Goal: Navigation & Orientation: Understand site structure

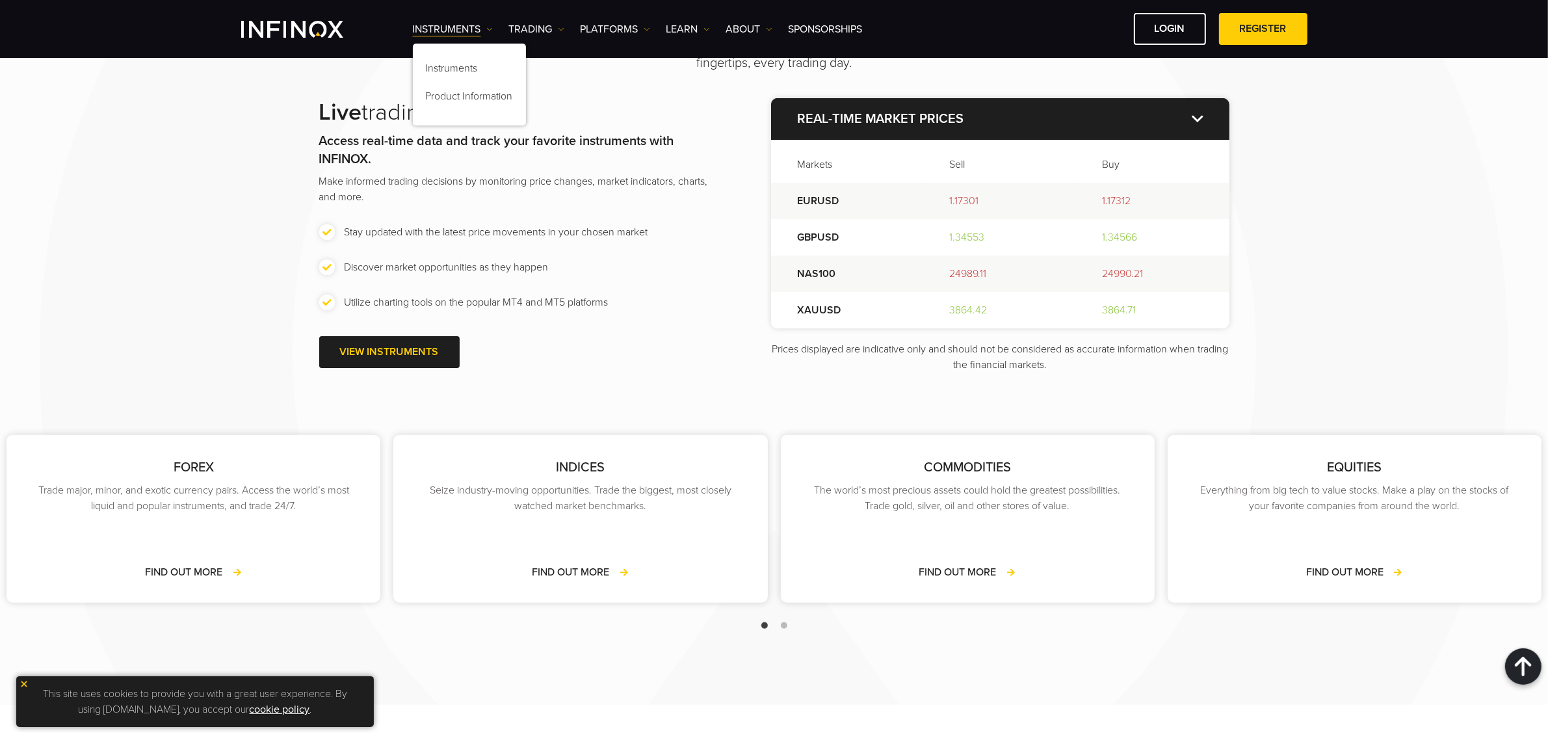
scroll to position [1300, 0]
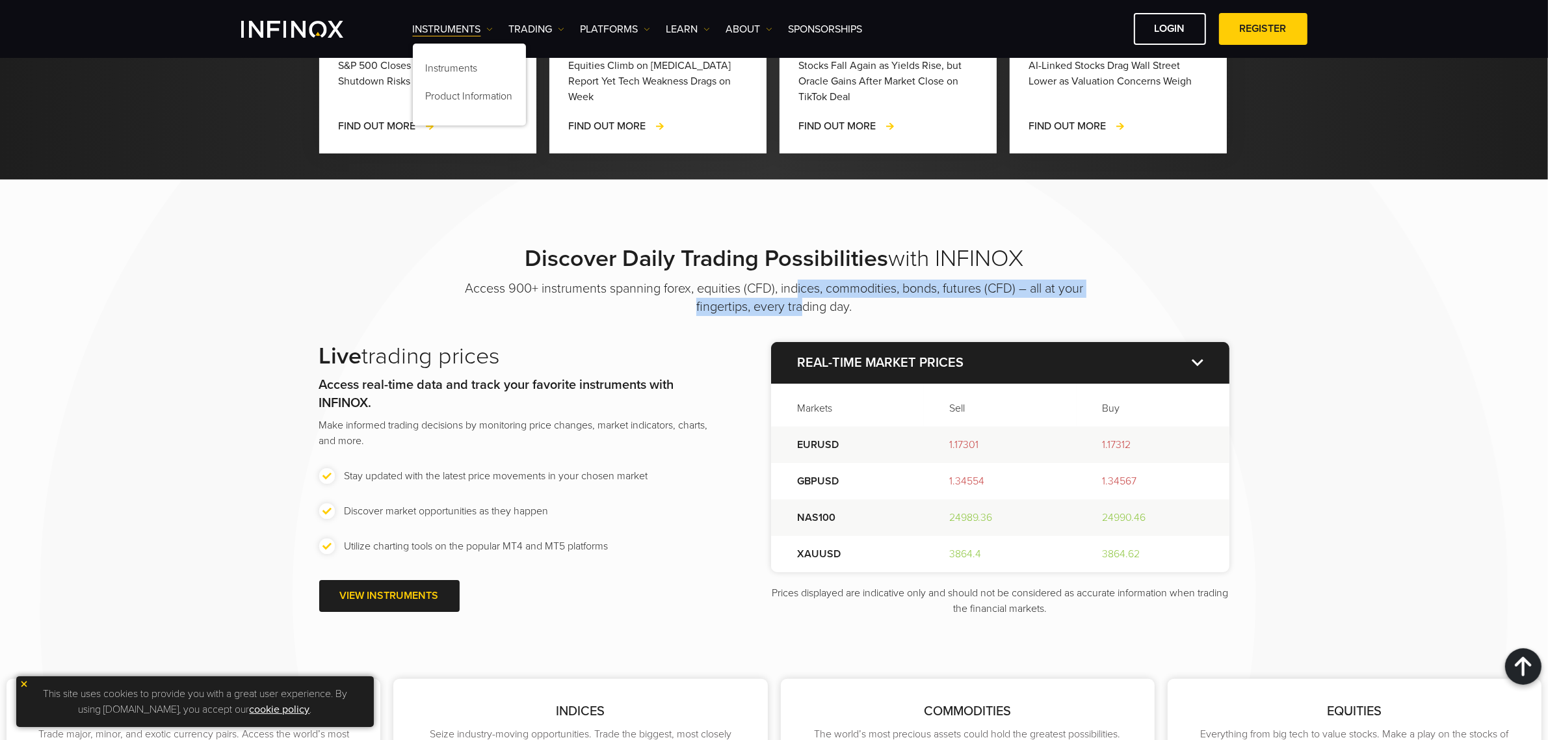
drag, startPoint x: 800, startPoint y: 296, endPoint x: 805, endPoint y: 314, distance: 18.9
click at [805, 314] on p "Access 900+ instruments spanning forex, equities (CFD), indices, commodities, b…" at bounding box center [774, 298] width 650 height 36
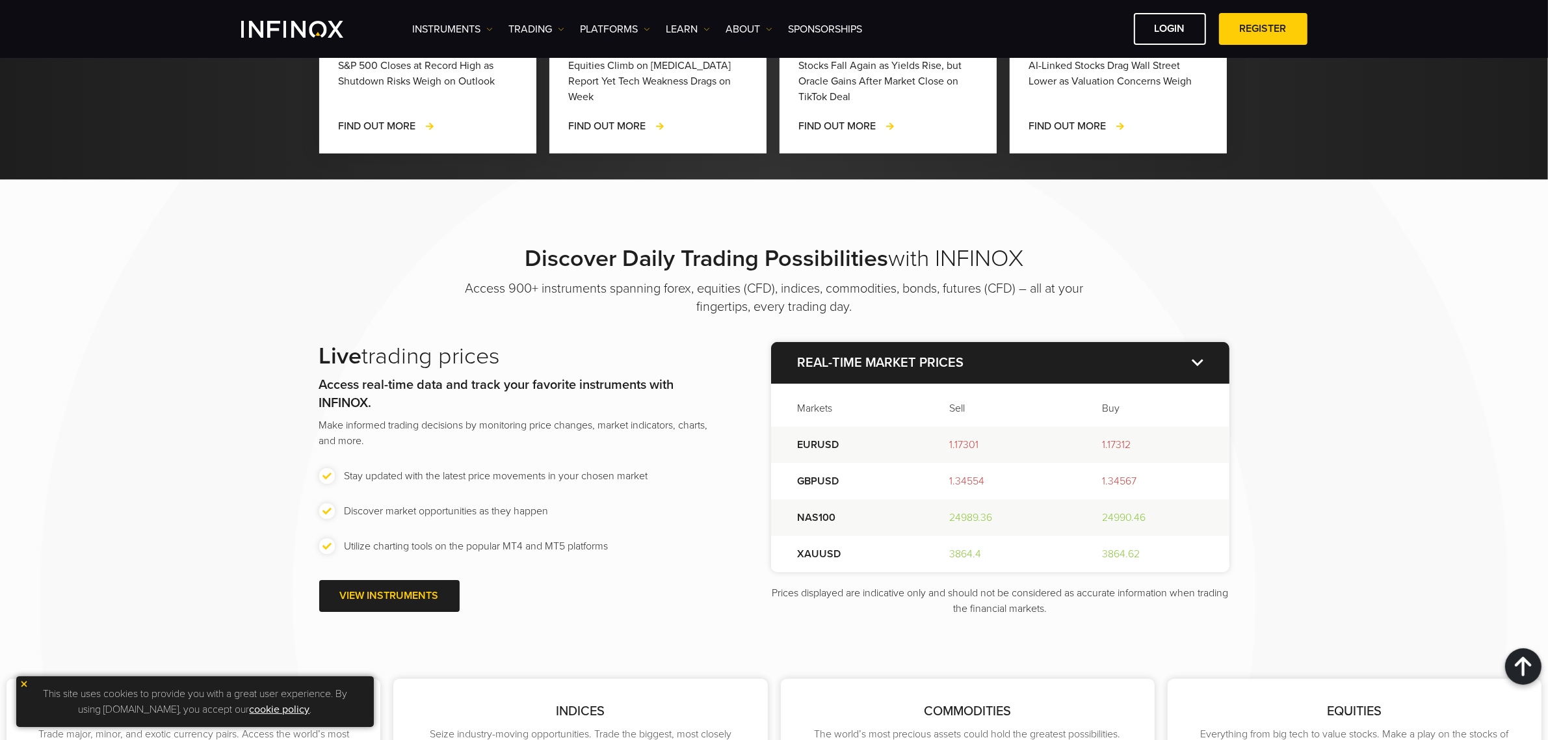
click at [729, 343] on div "Live trading prices Access real-time data and track your favorite instruments w…" at bounding box center [774, 479] width 910 height 274
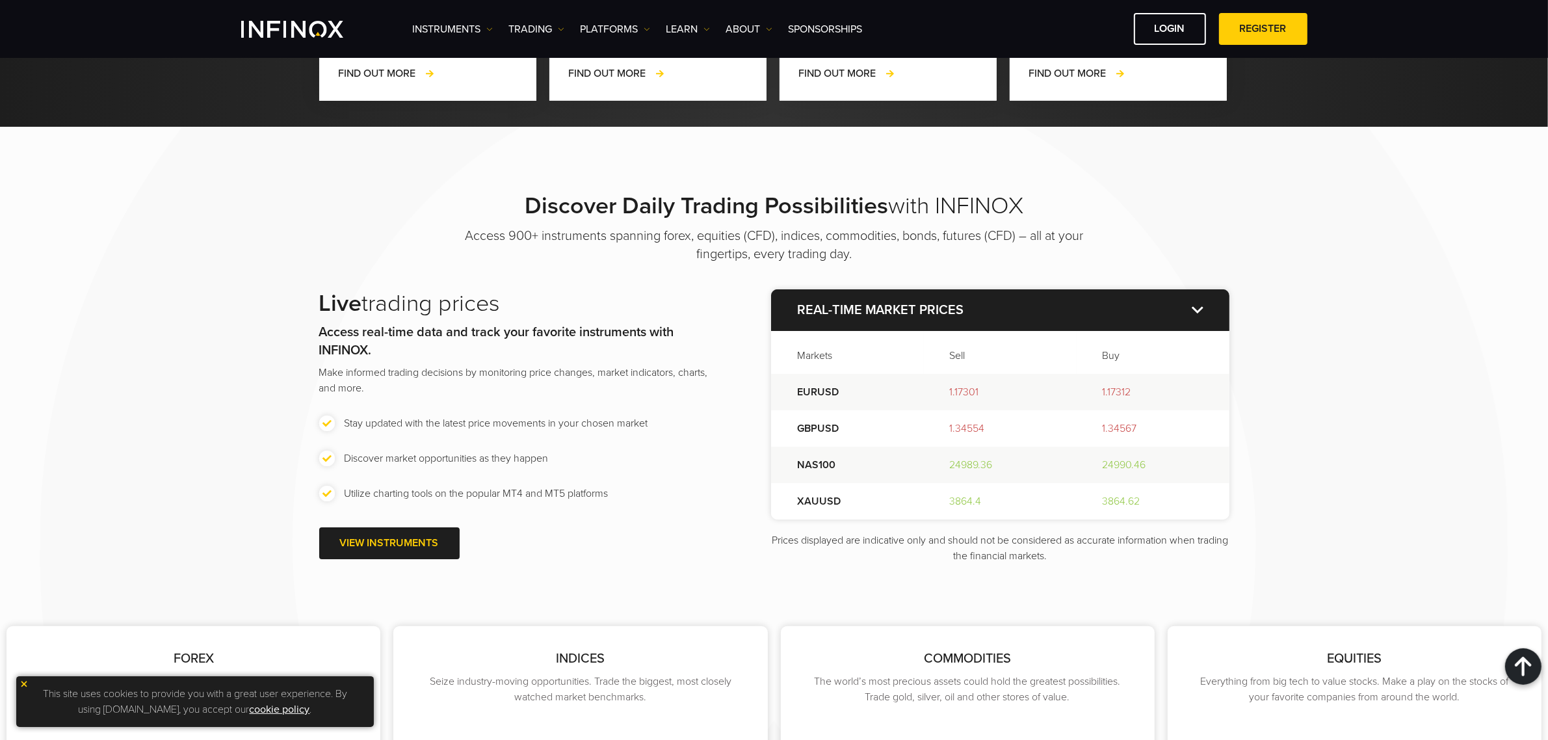
scroll to position [1382, 0]
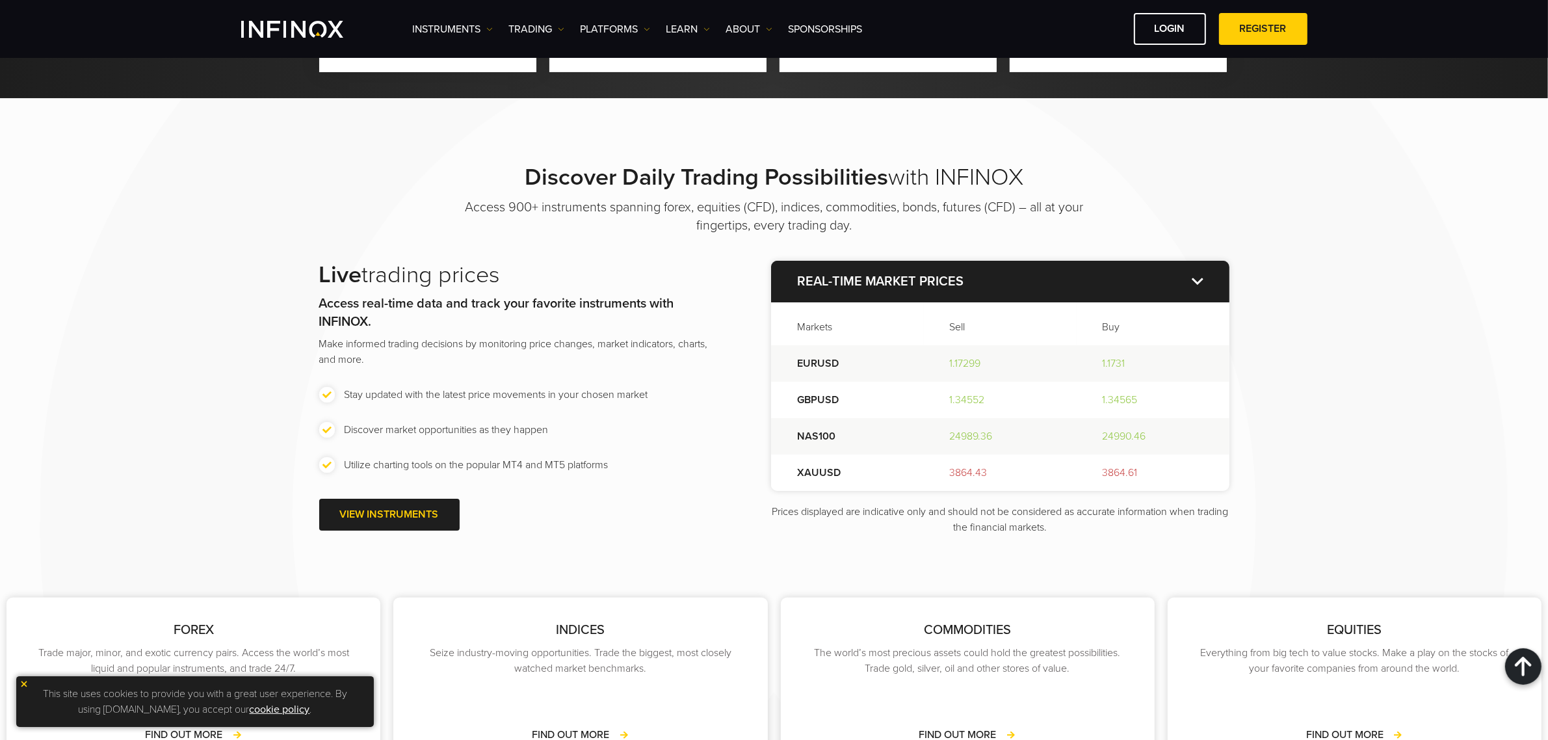
click at [1027, 295] on p "Real-time market prices" at bounding box center [1000, 282] width 458 height 42
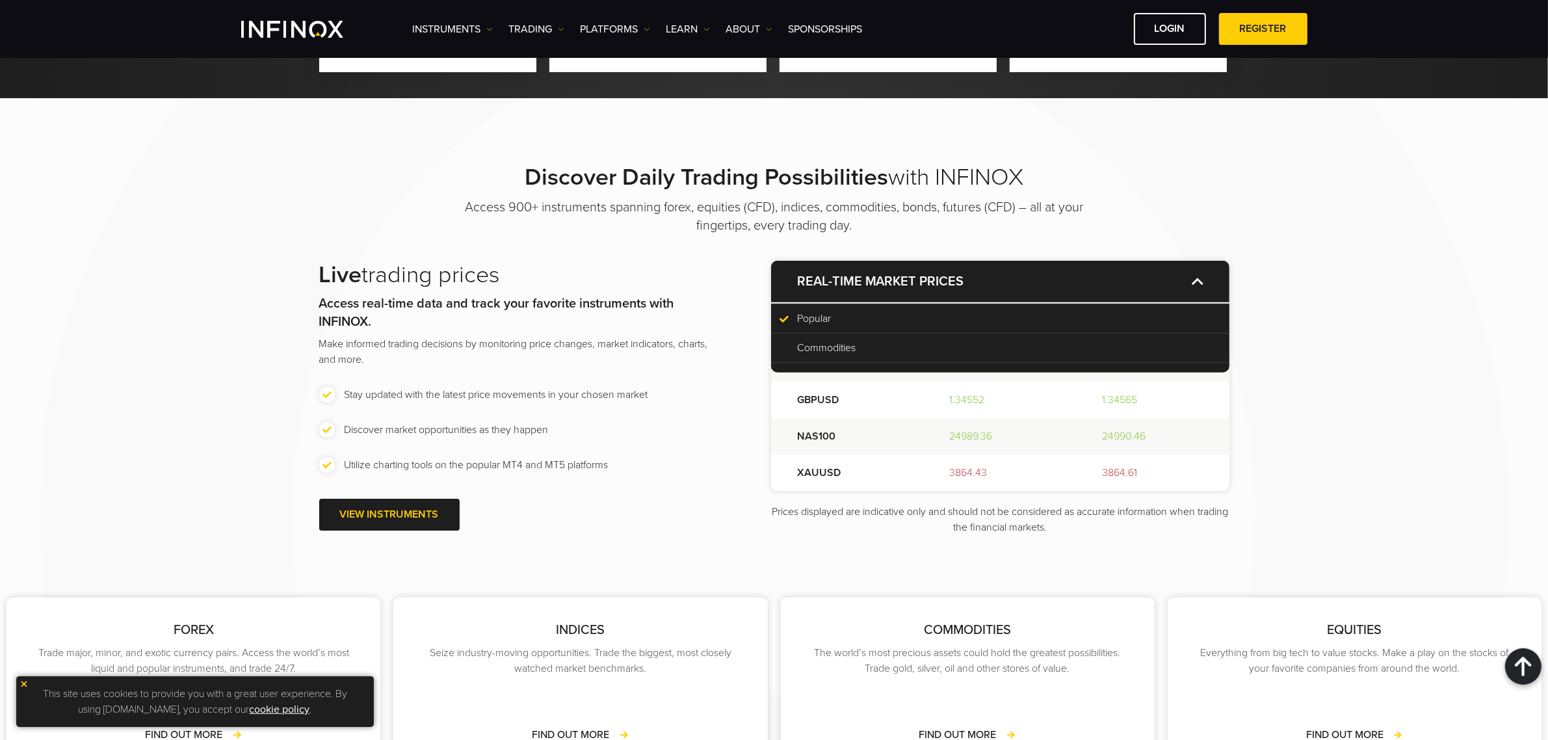
scroll to position [0, 0]
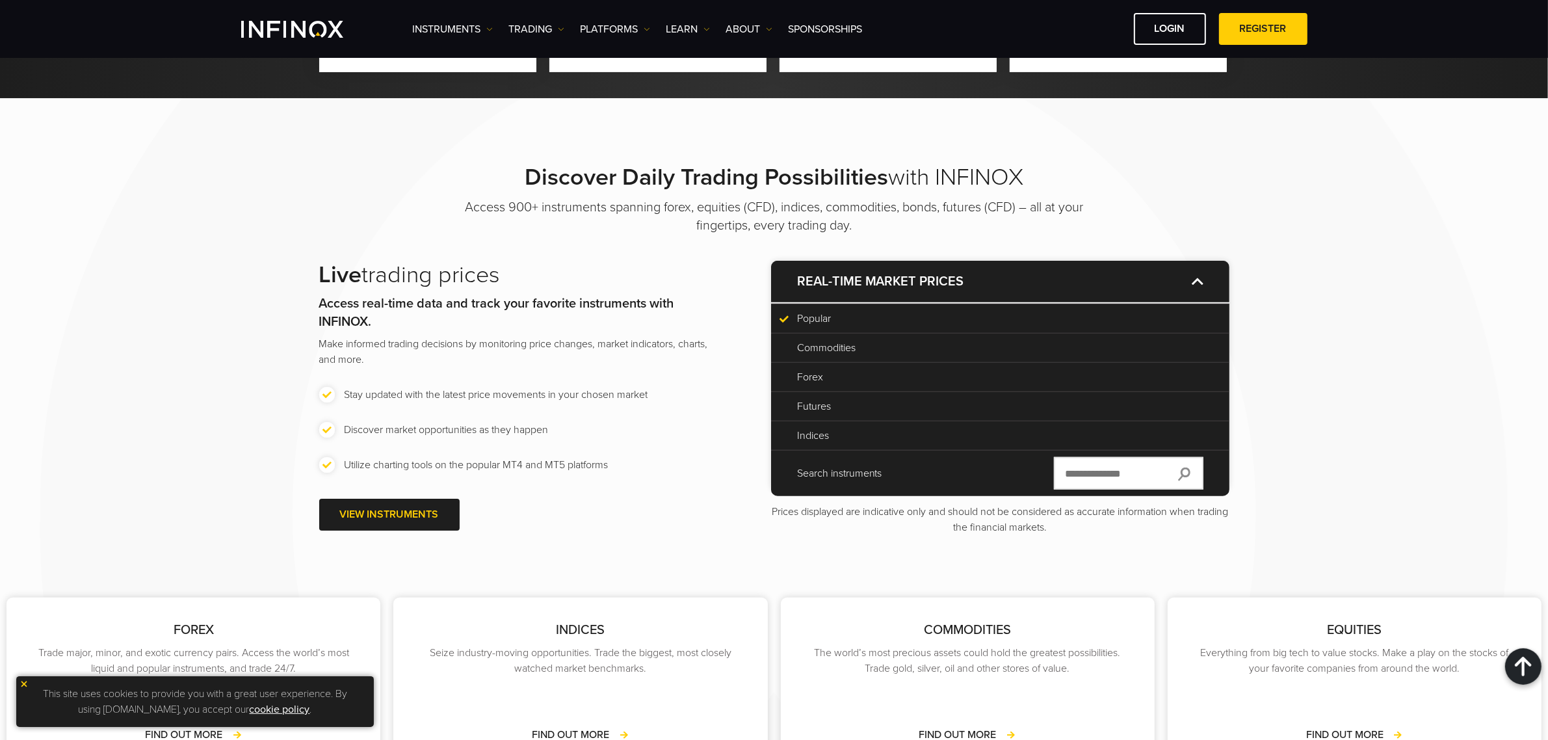
click at [863, 269] on p "Real-time market prices" at bounding box center [1000, 282] width 458 height 42
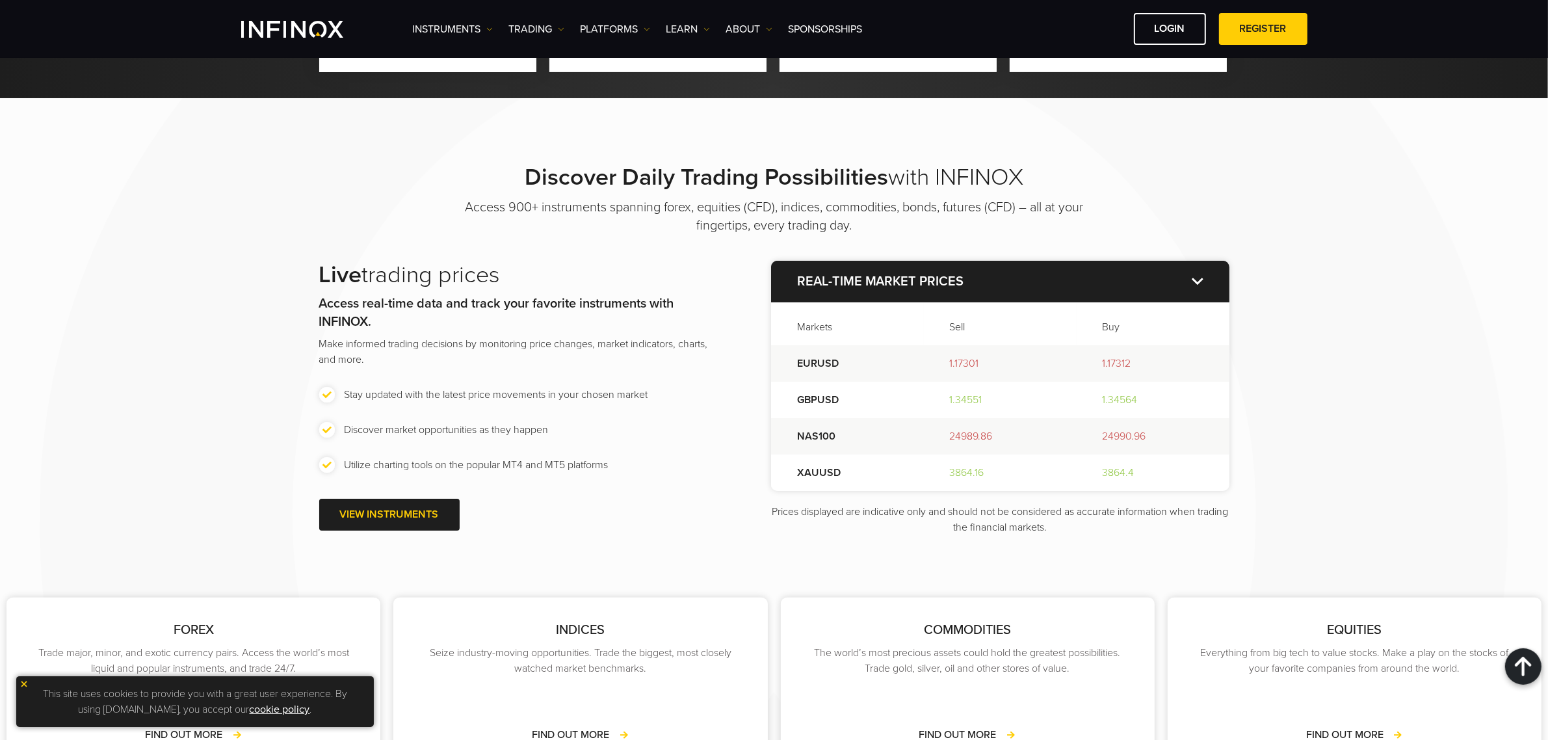
click at [996, 283] on p "Real-time market prices" at bounding box center [1000, 282] width 458 height 42
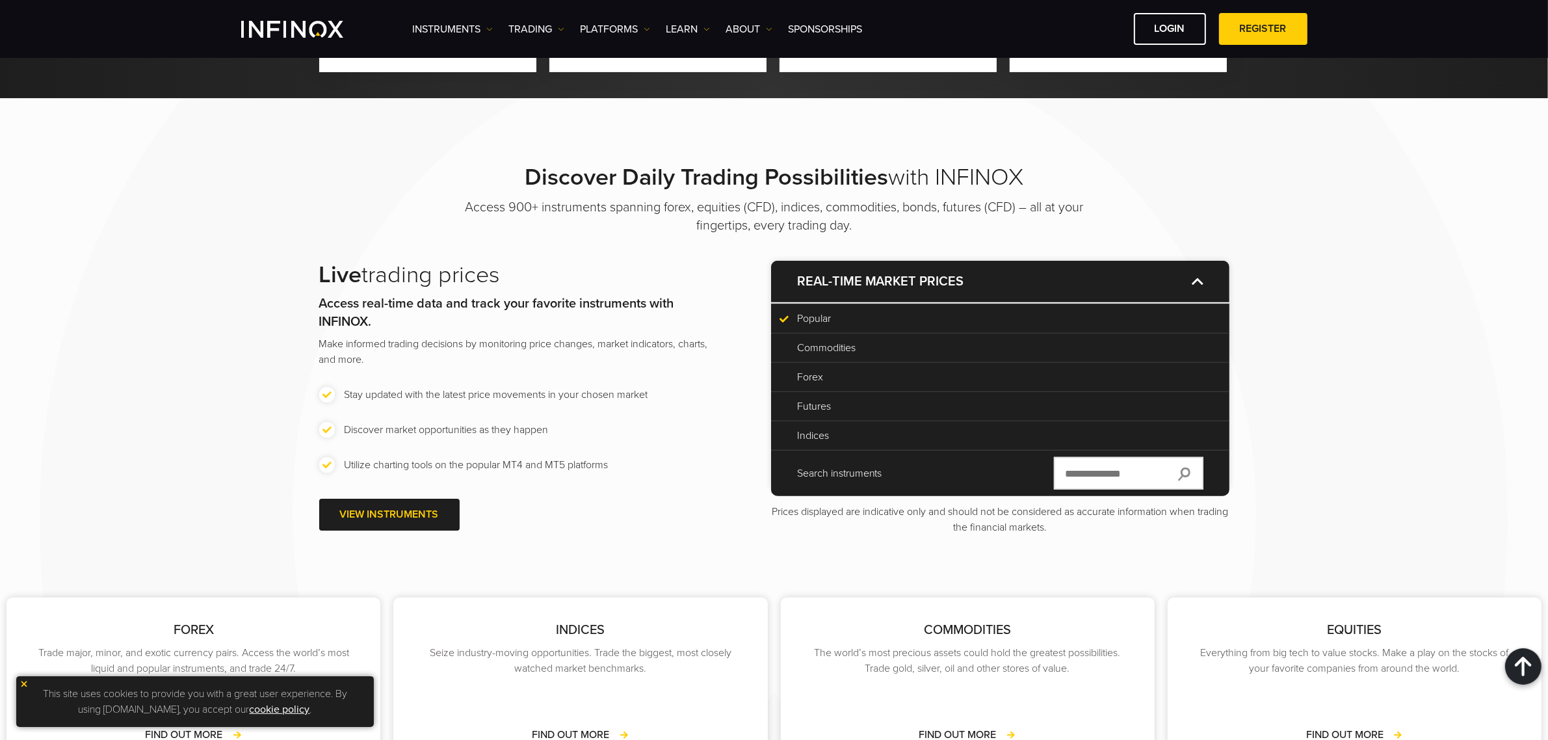
click at [872, 348] on p "Commodities" at bounding box center [1000, 348] width 406 height 16
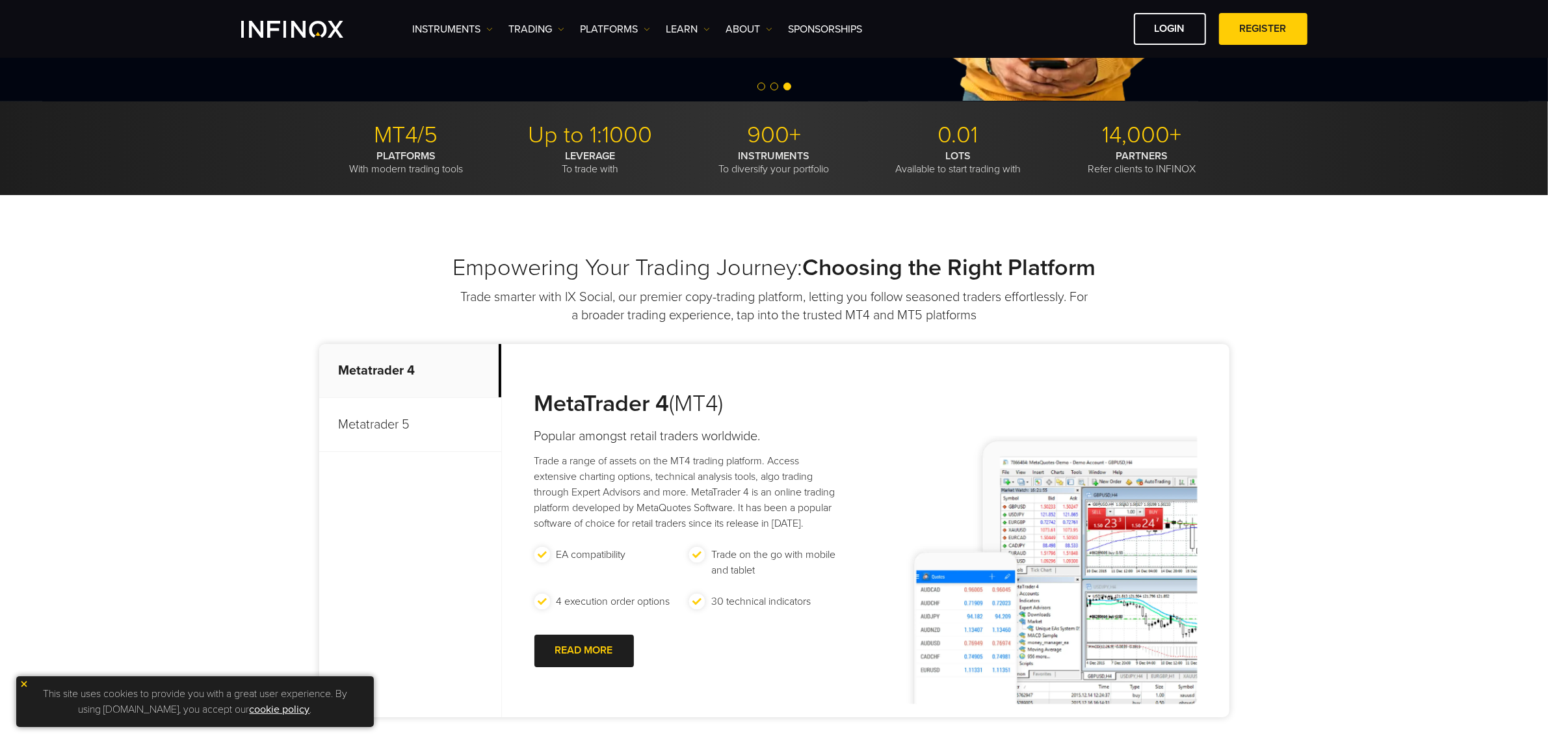
click at [402, 414] on p "Metatrader 5" at bounding box center [410, 425] width 182 height 54
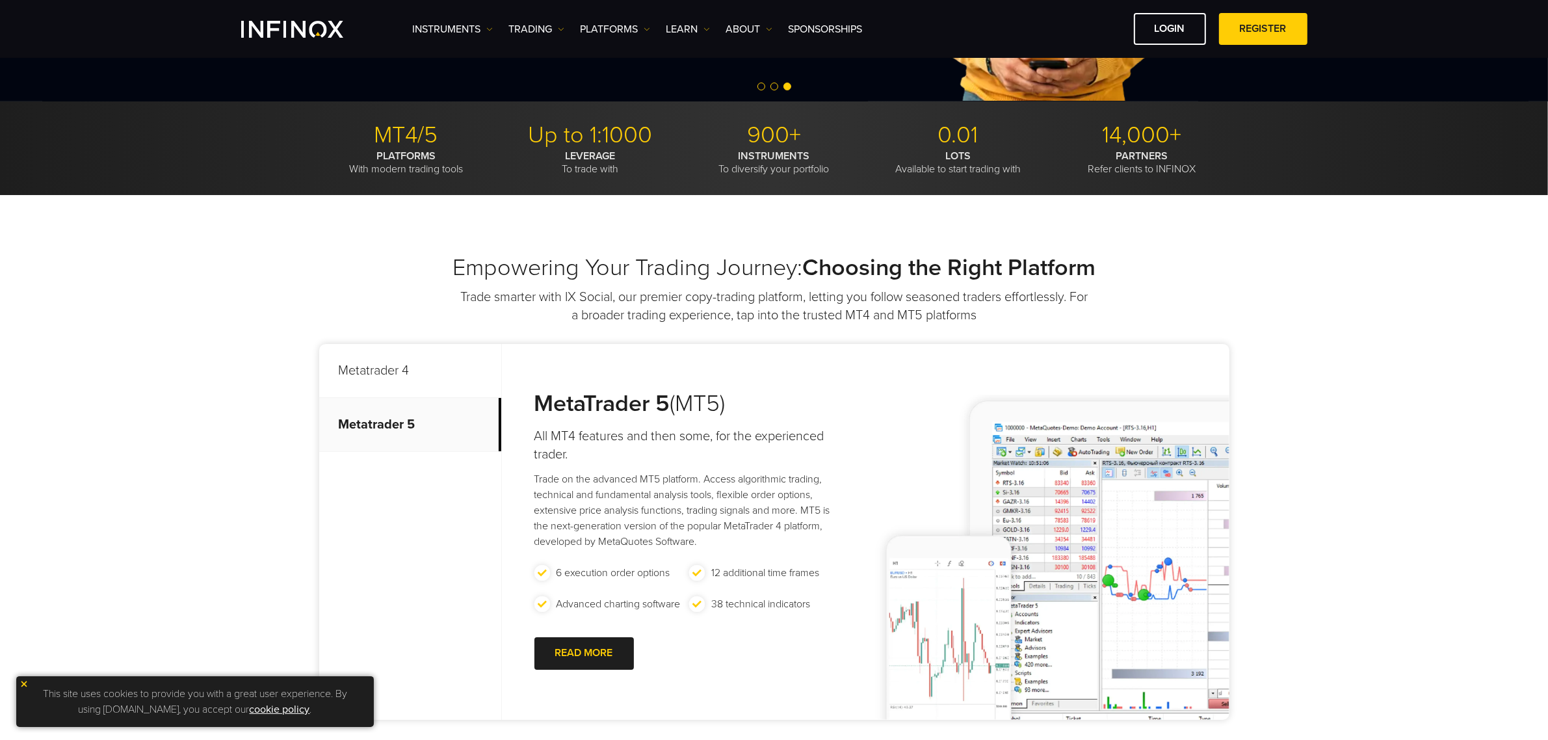
click at [387, 366] on p "Metatrader 4" at bounding box center [410, 371] width 182 height 54
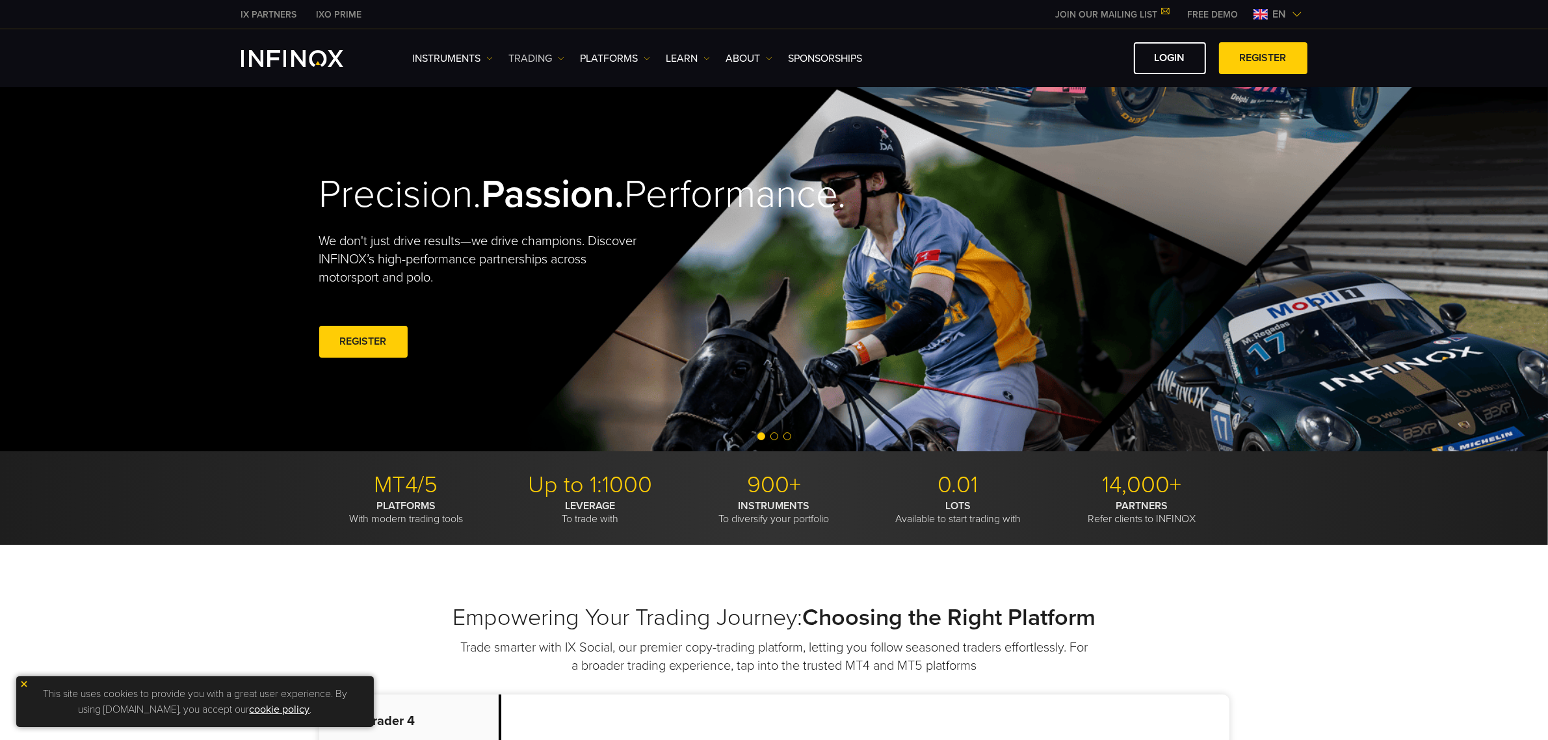
click at [540, 53] on link "TRADING" at bounding box center [536, 59] width 55 height 16
click at [609, 56] on link "PLATFORMS" at bounding box center [616, 59] width 70 height 16
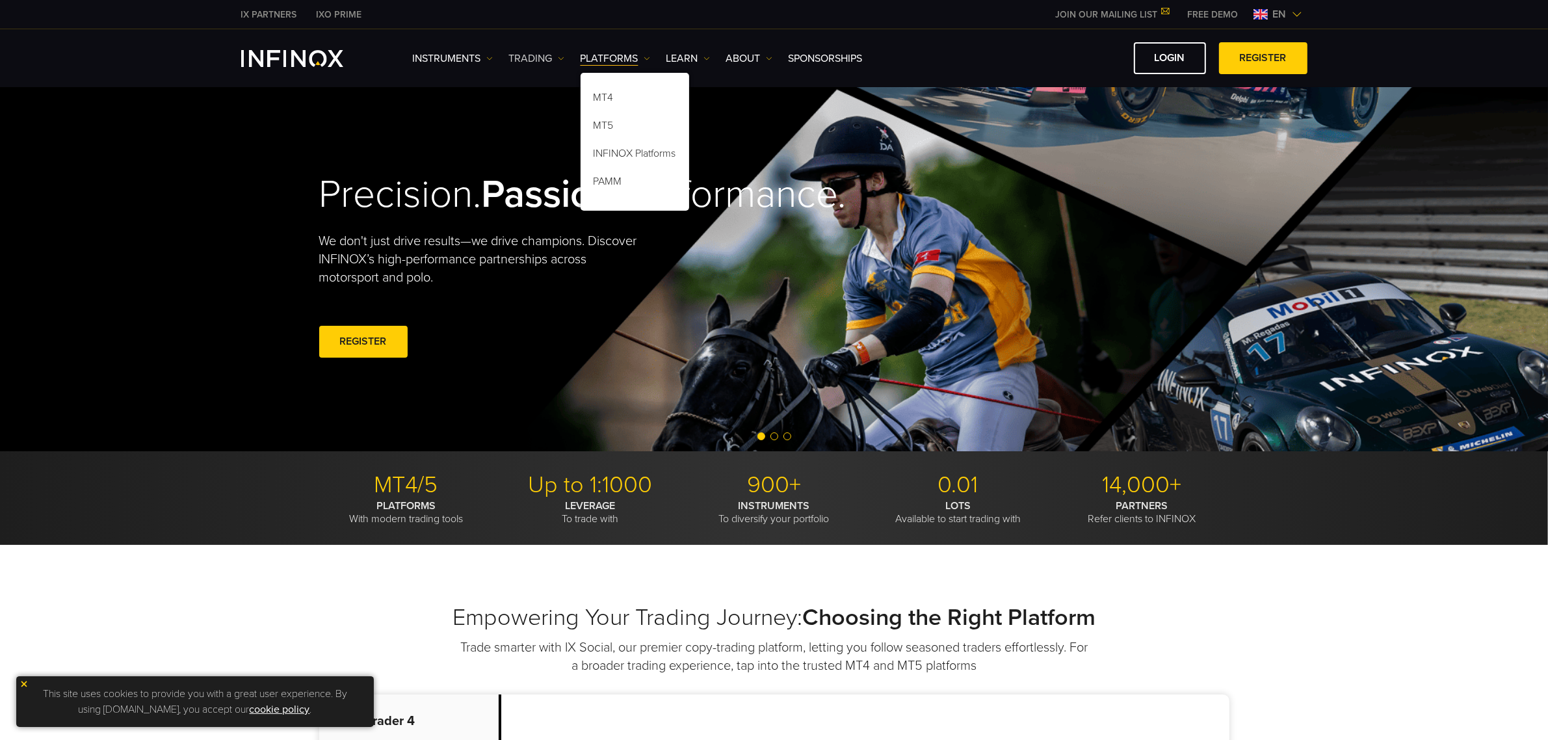
click at [540, 57] on link "TRADING" at bounding box center [536, 59] width 55 height 16
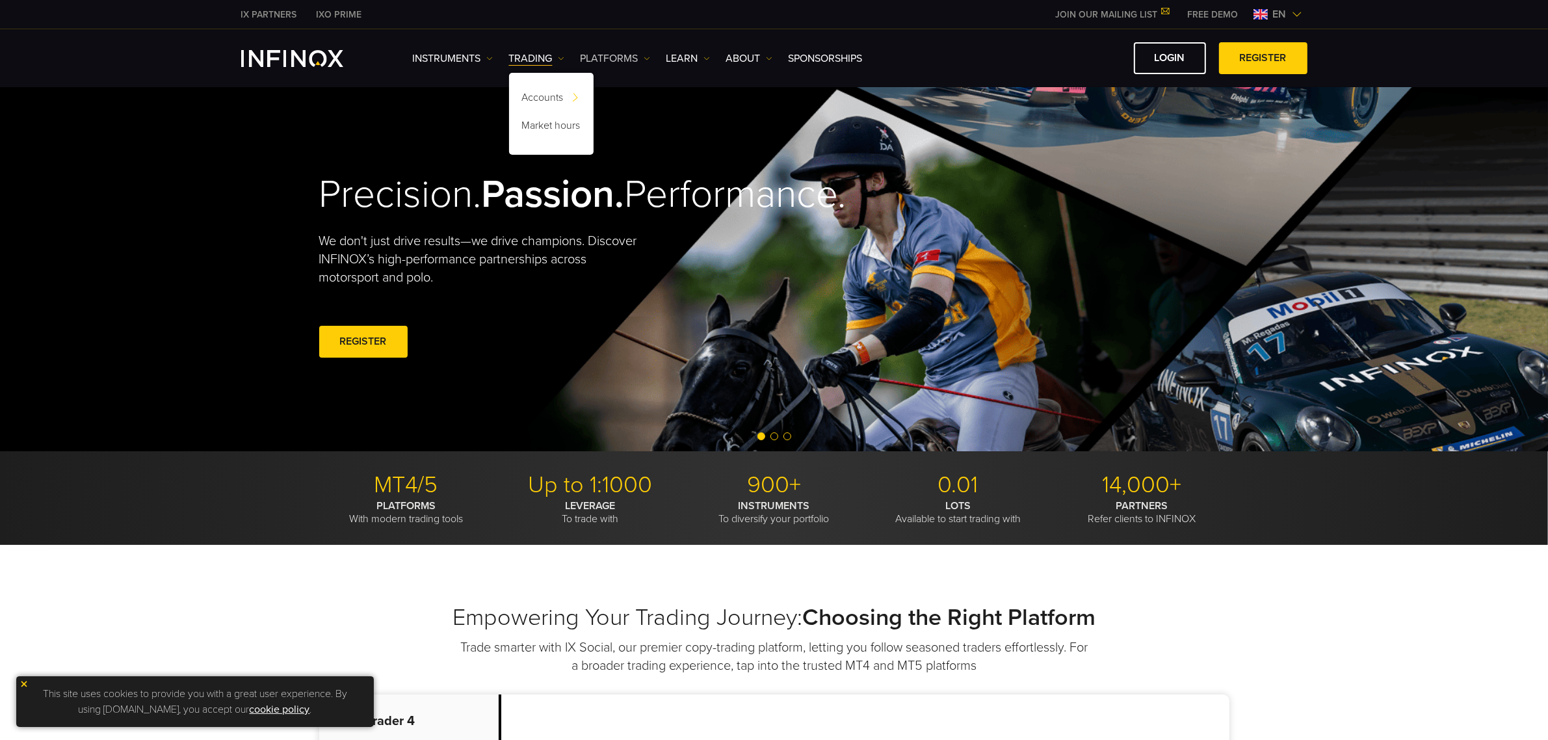
click at [624, 52] on link "PLATFORMS" at bounding box center [616, 59] width 70 height 16
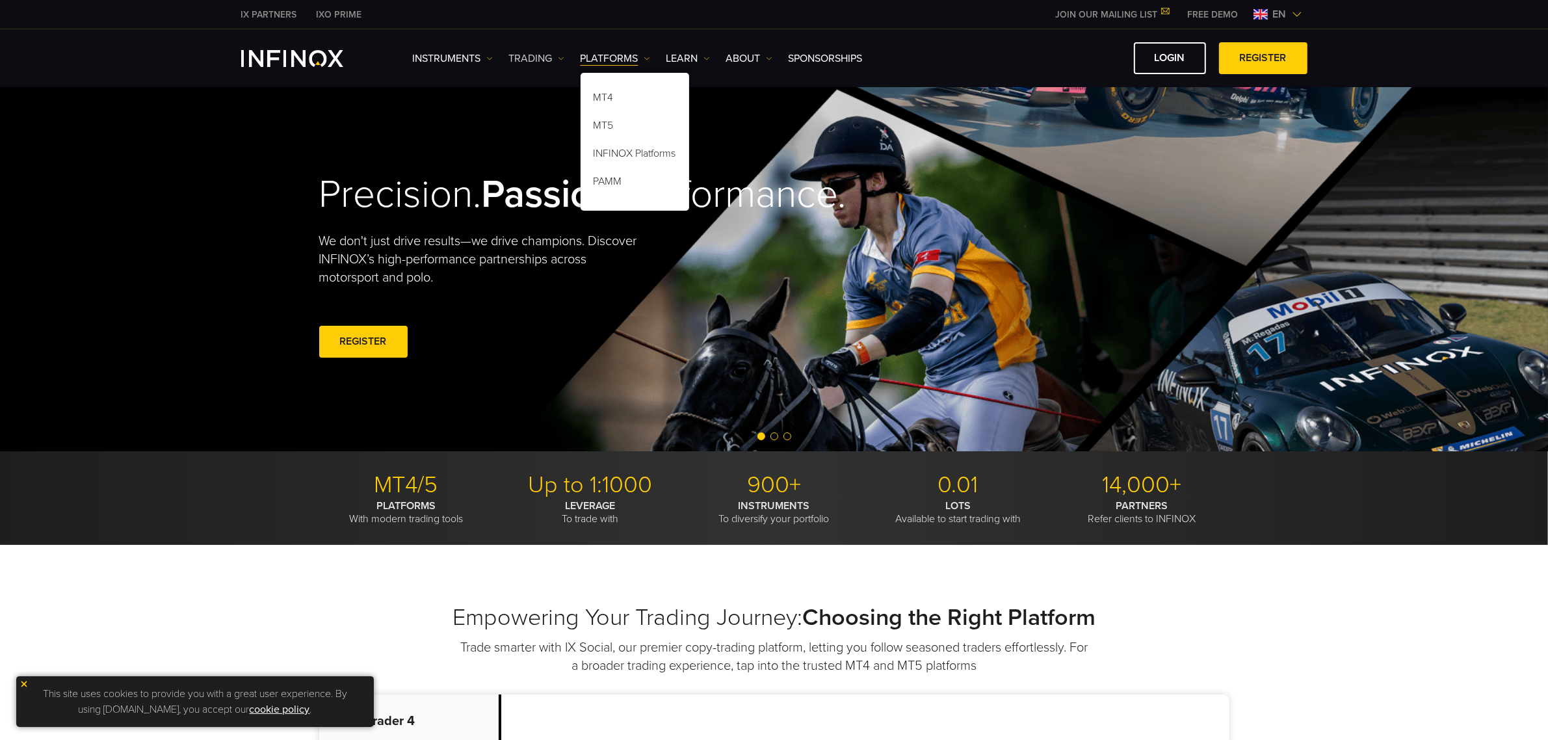
click at [511, 53] on link "TRADING" at bounding box center [536, 59] width 55 height 16
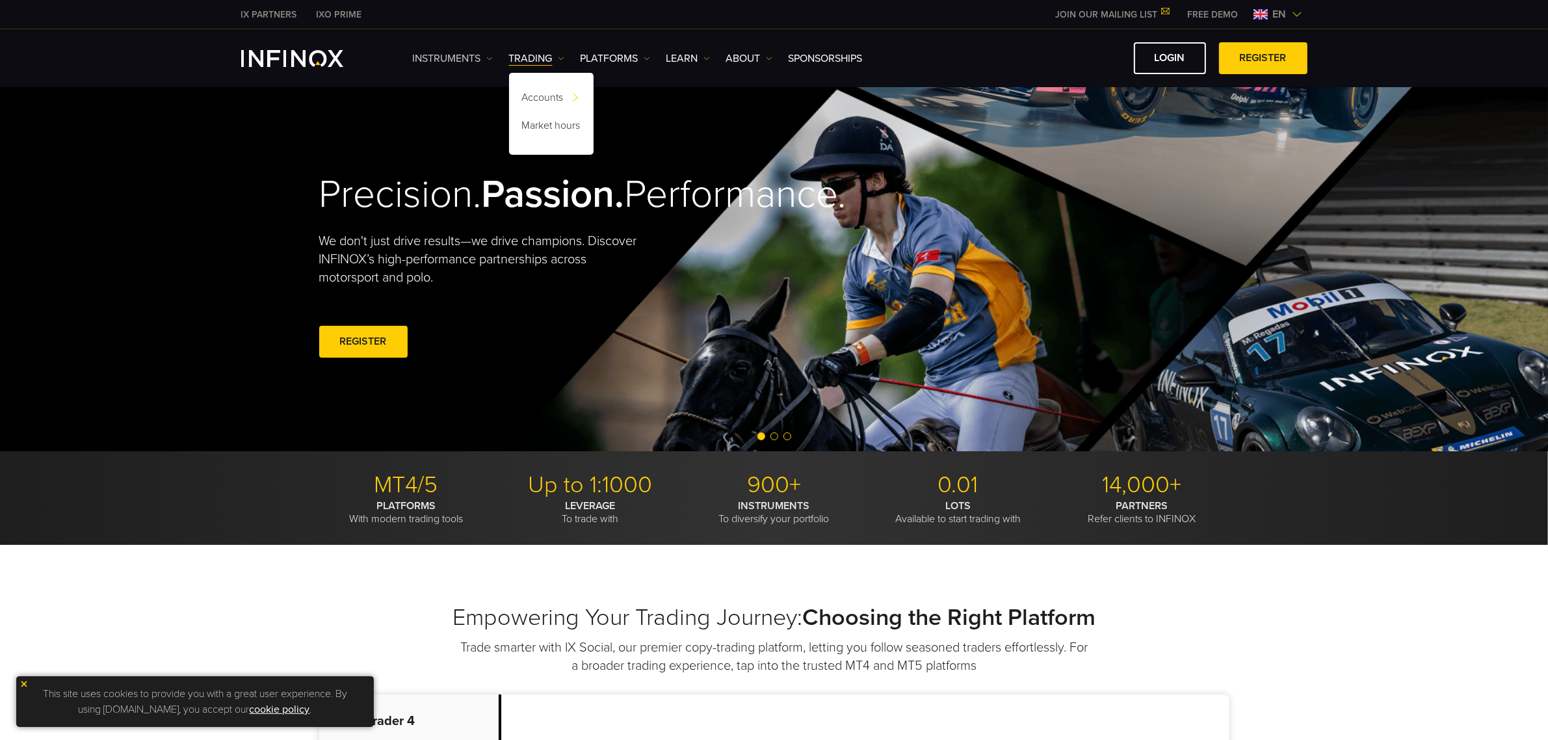
click at [456, 53] on link "Instruments" at bounding box center [453, 59] width 80 height 16
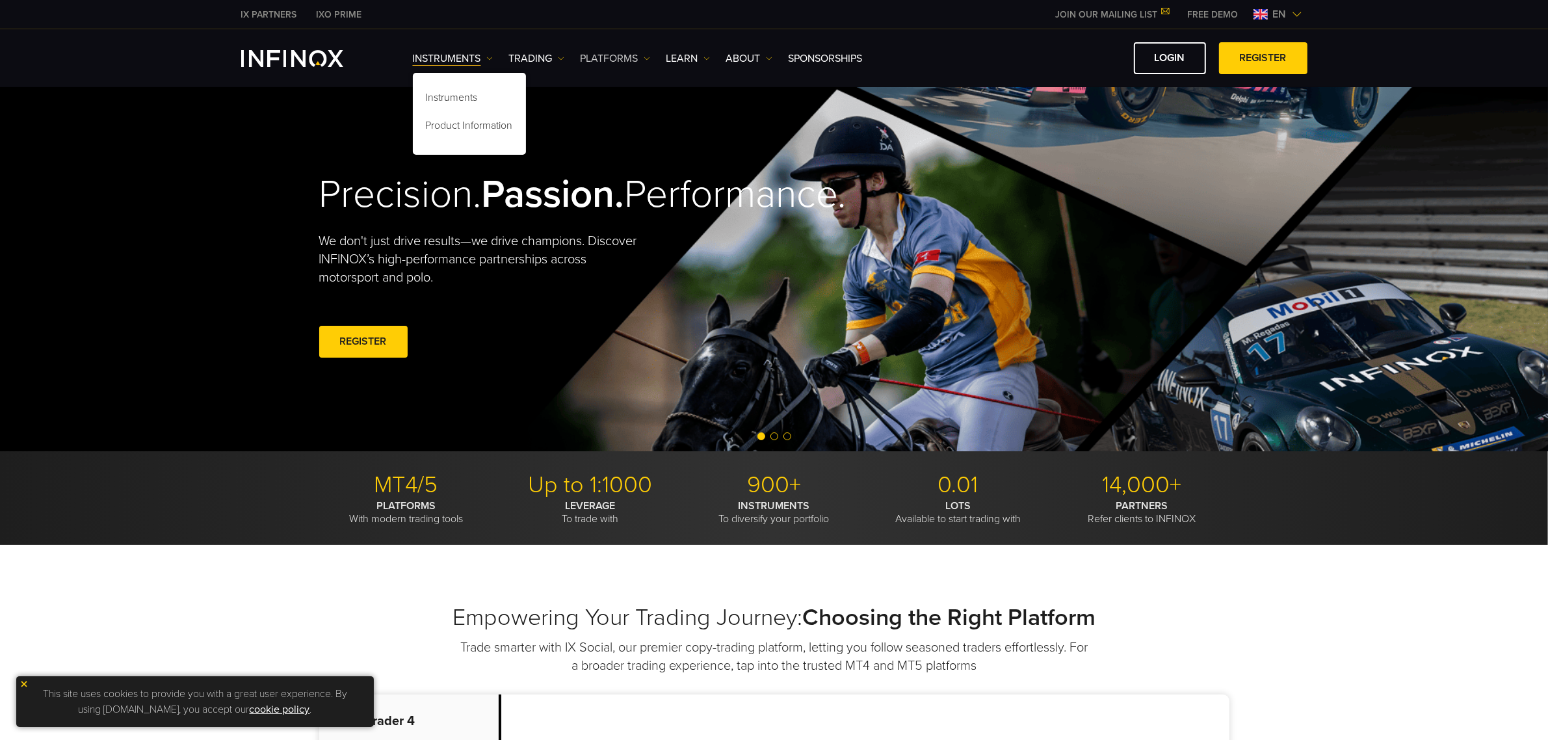
drag, startPoint x: 564, startPoint y: 54, endPoint x: 640, endPoint y: 52, distance: 76.7
click at [564, 55] on img at bounding box center [561, 58] width 7 height 7
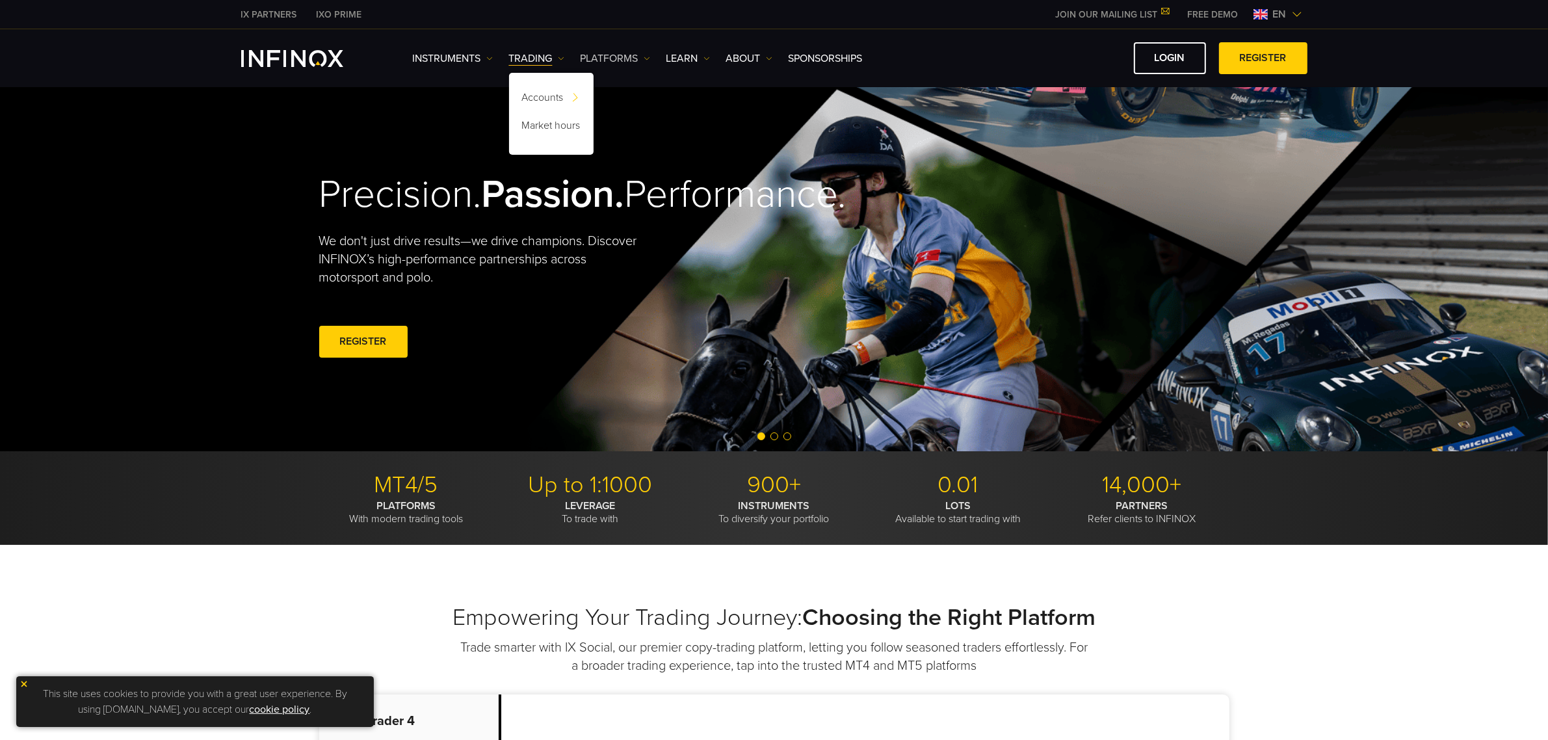
click at [650, 51] on link "PLATFORMS" at bounding box center [616, 59] width 70 height 16
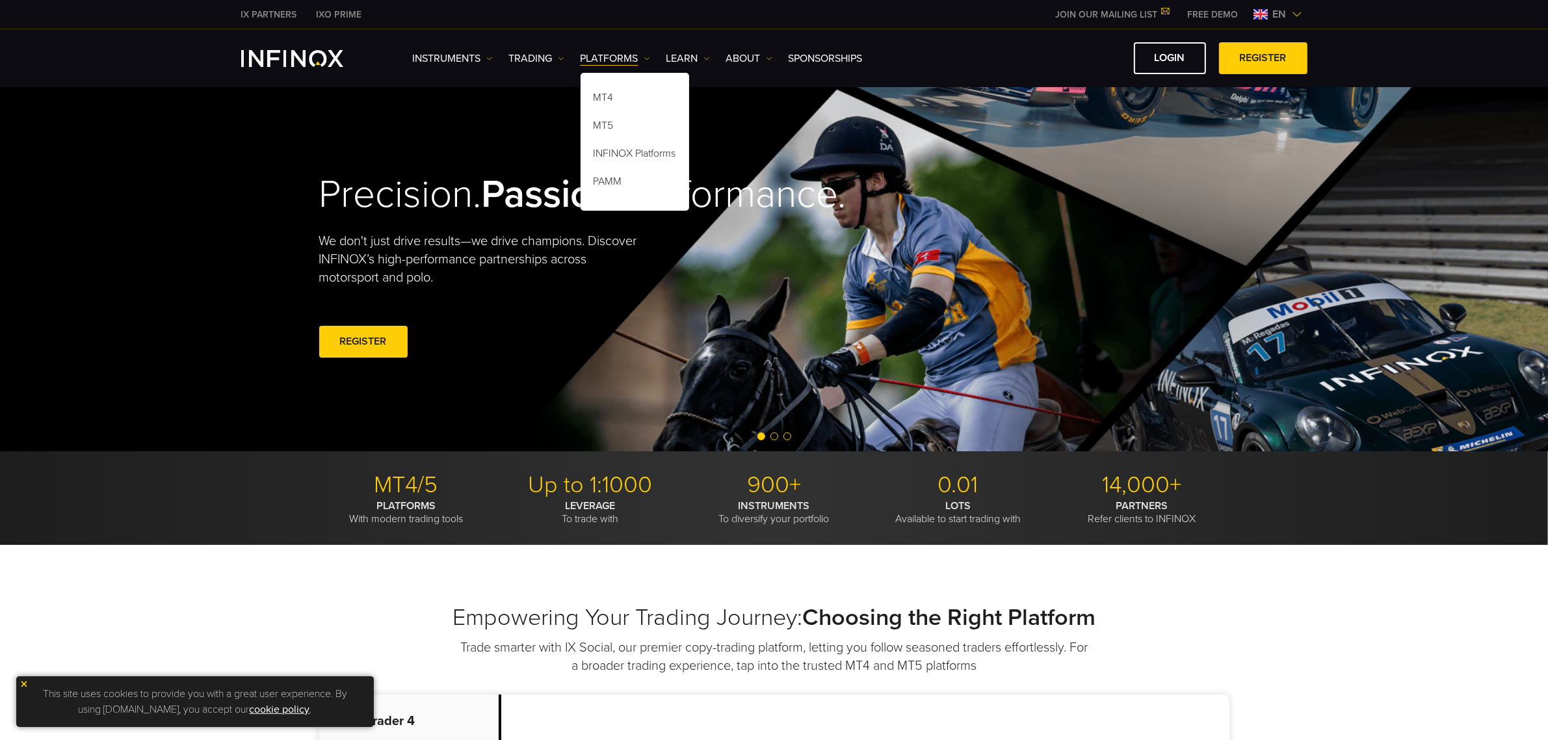
click at [717, 52] on ul "Instruments Instruments Product Information TRADING Accounts DEMO" at bounding box center [638, 59] width 450 height 16
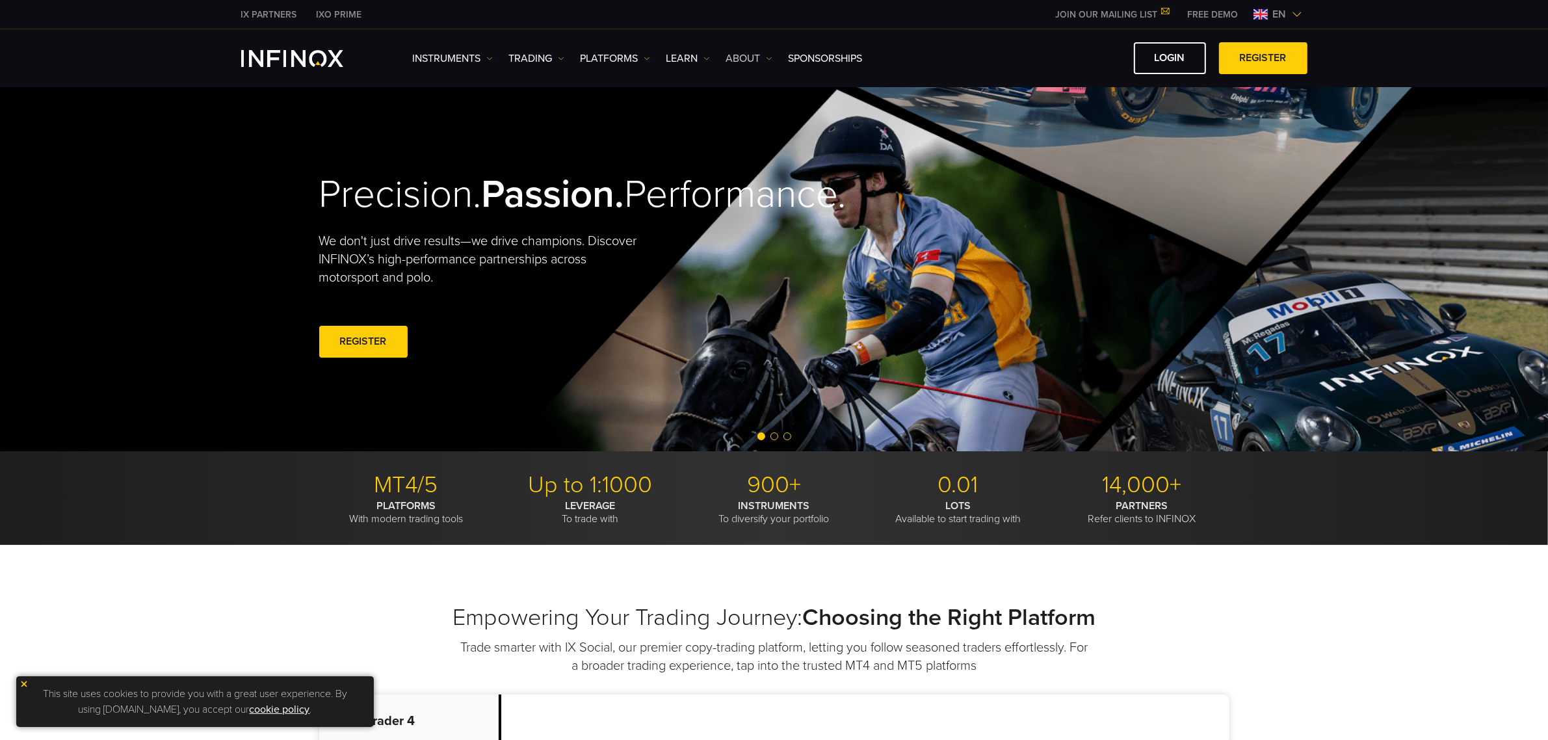
click at [730, 52] on link "ABOUT" at bounding box center [749, 59] width 46 height 16
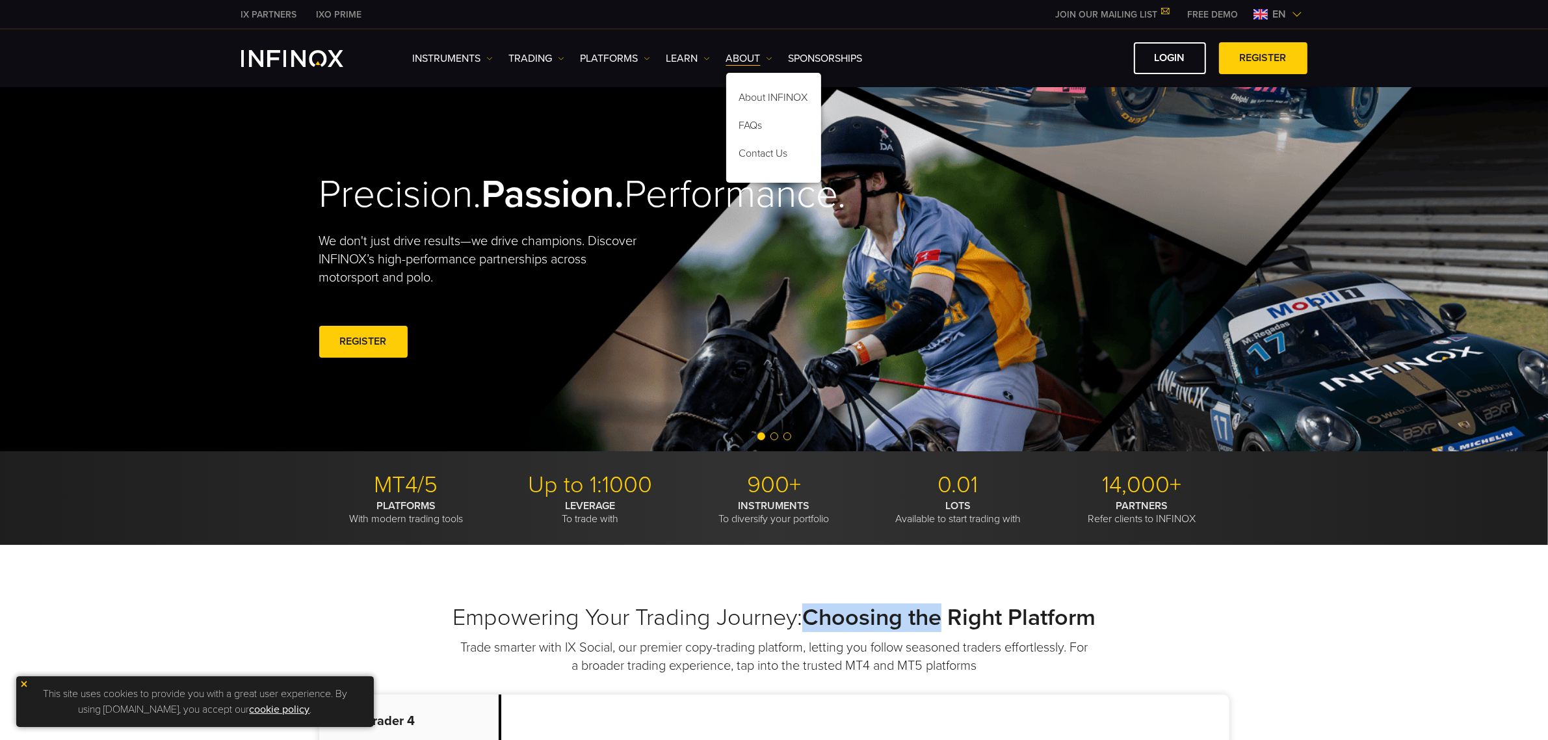
click at [947, 447] on h2 "Empowering Your Trading Journey: Choosing the Right Platform" at bounding box center [774, 617] width 910 height 29
click at [947, 447] on strong "Choosing the Right Platform" at bounding box center [948, 617] width 293 height 28
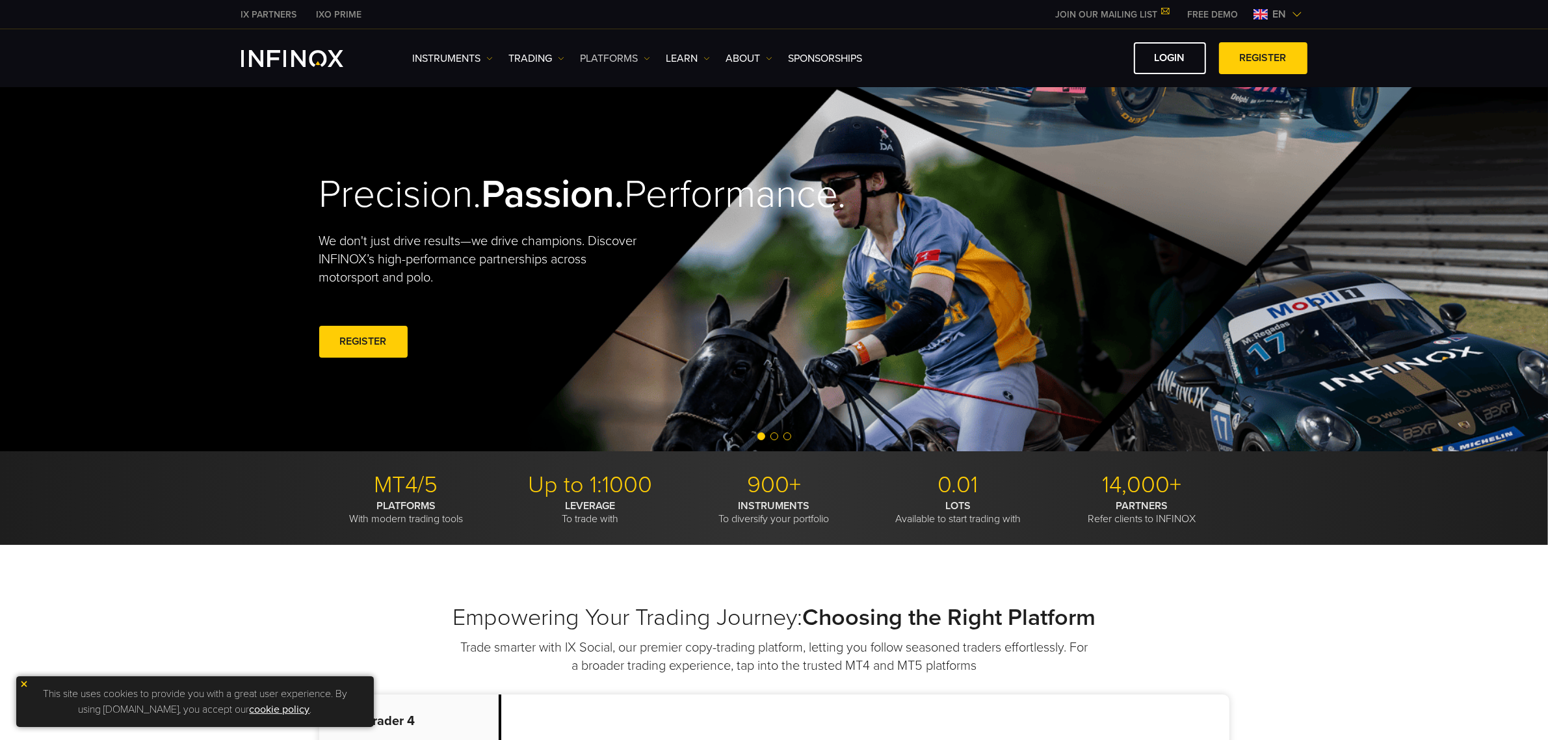
click at [629, 59] on link "PLATFORMS" at bounding box center [616, 59] width 70 height 16
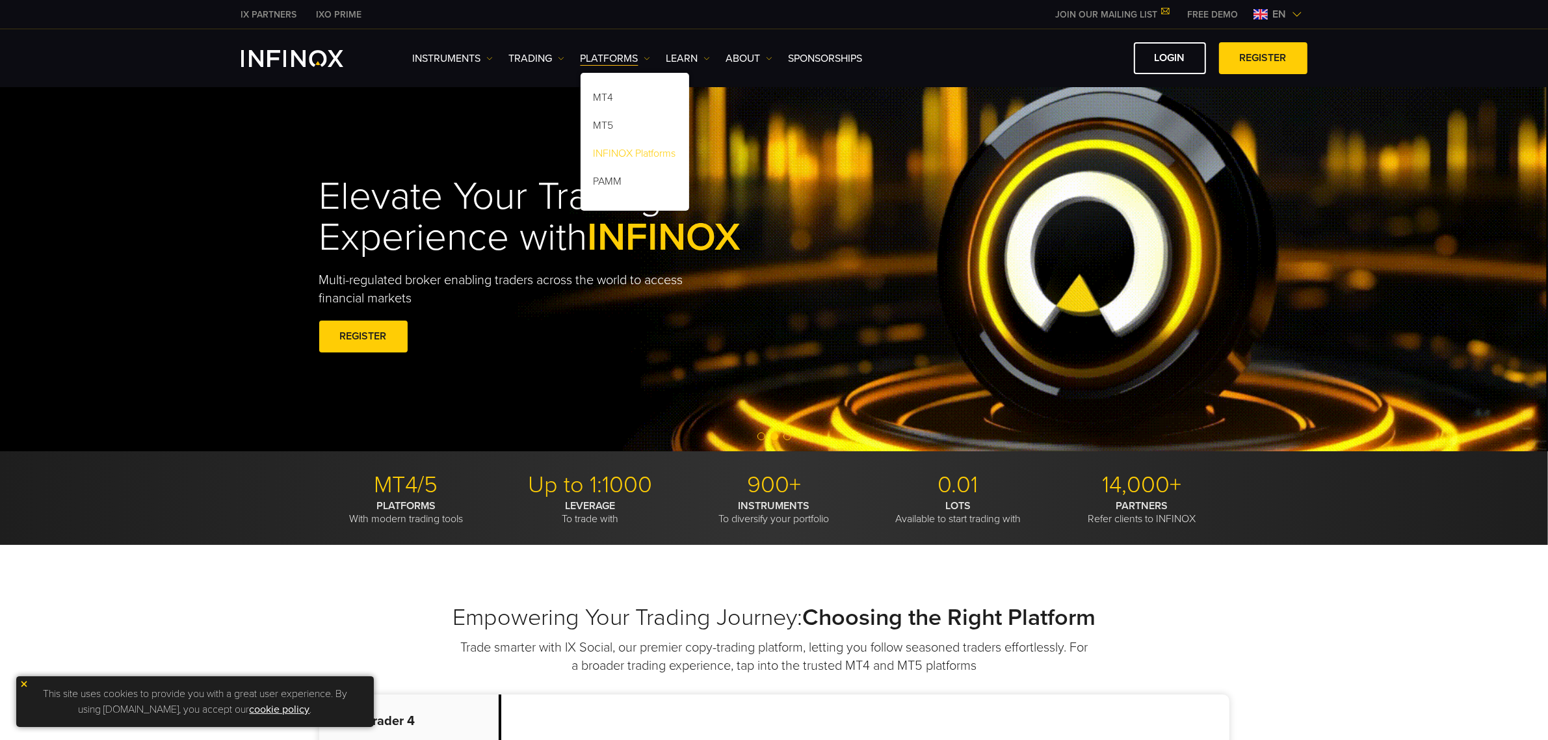
click at [634, 155] on link "INFINOX Platforms" at bounding box center [635, 156] width 109 height 28
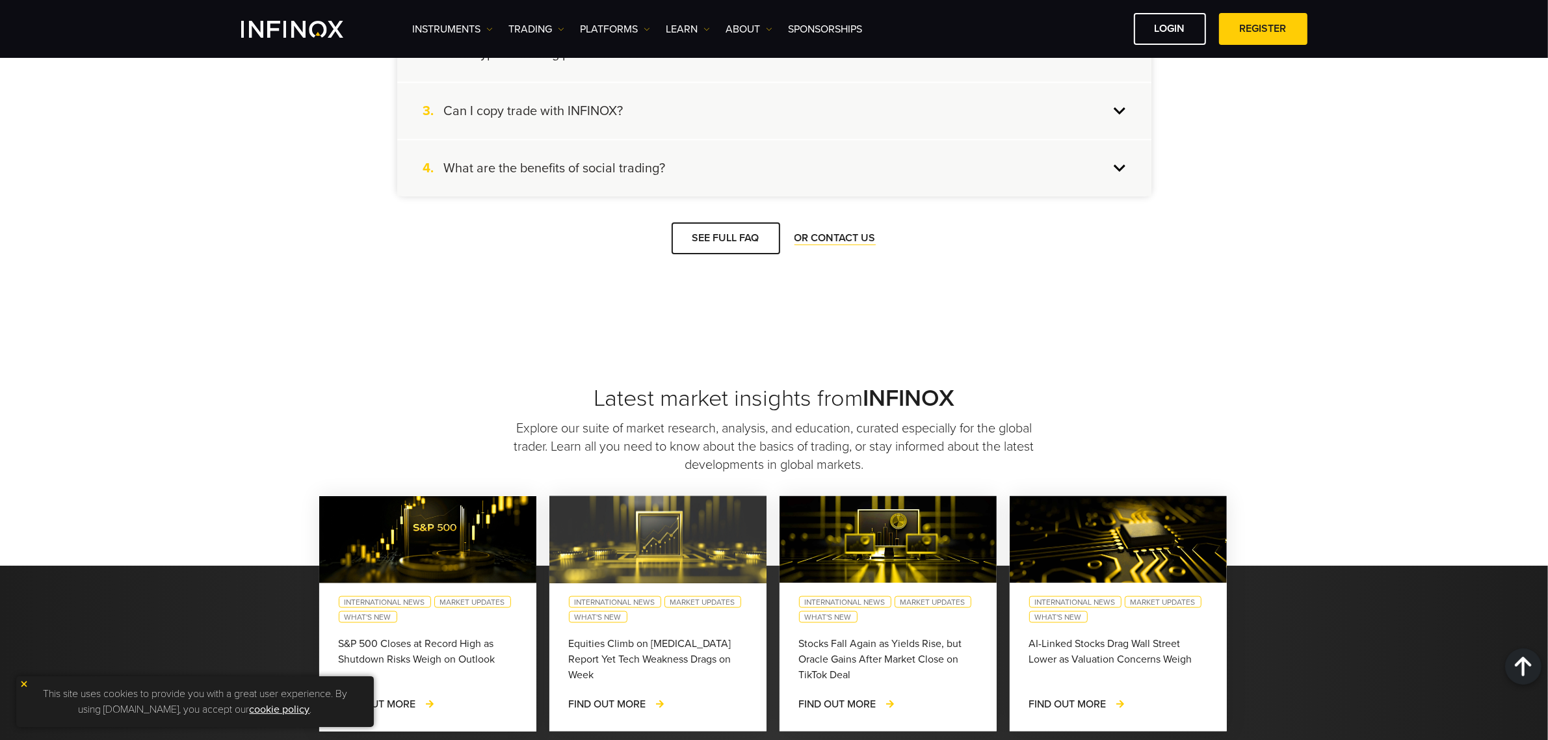
scroll to position [2352, 0]
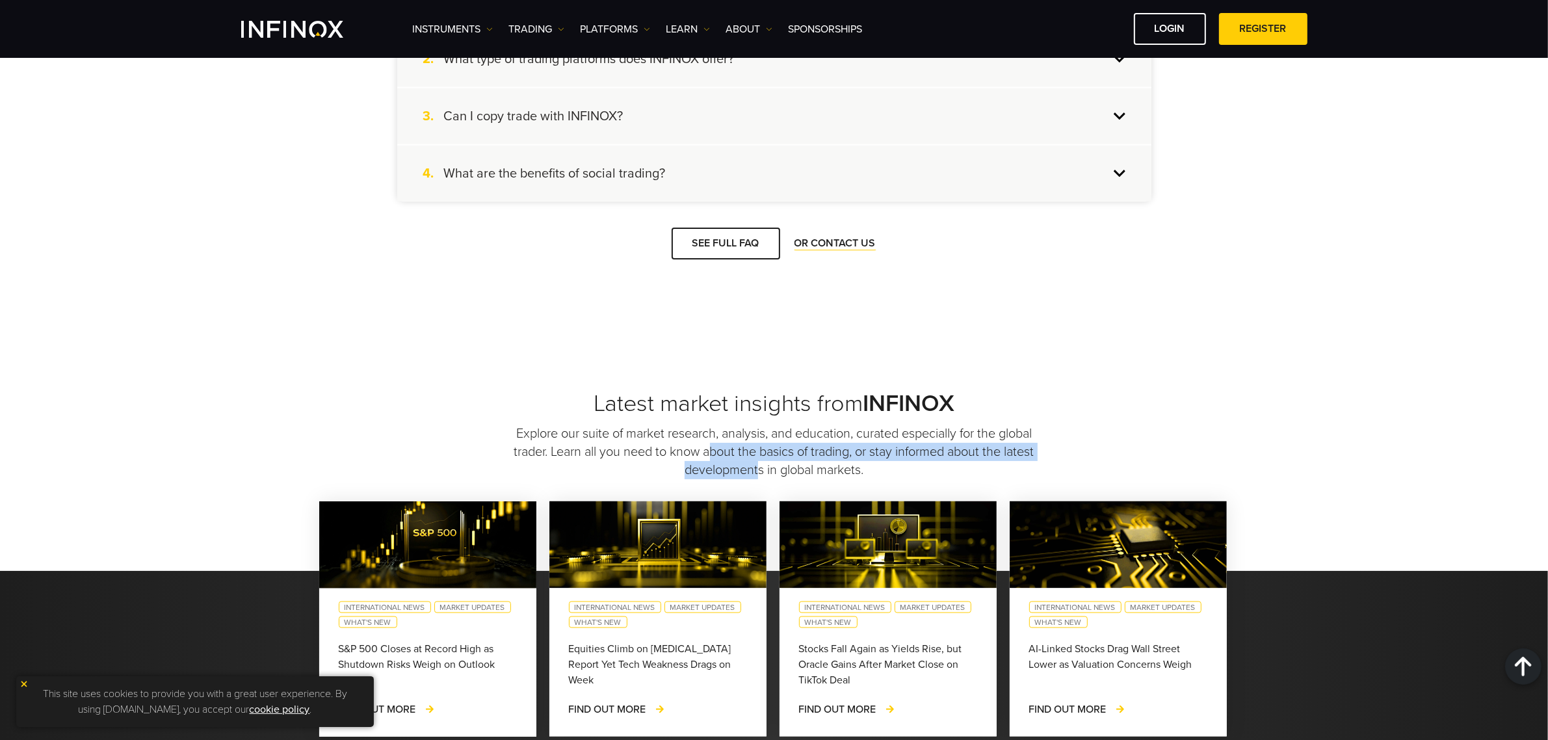
drag, startPoint x: 767, startPoint y: 457, endPoint x: 793, endPoint y: 458, distance: 26.0
click at [792, 458] on p "Explore our suite of market research, analysis, and education, curated especial…" at bounding box center [774, 452] width 524 height 55
click at [793, 460] on p "Explore our suite of market research, analysis, and education, curated especial…" at bounding box center [774, 452] width 524 height 55
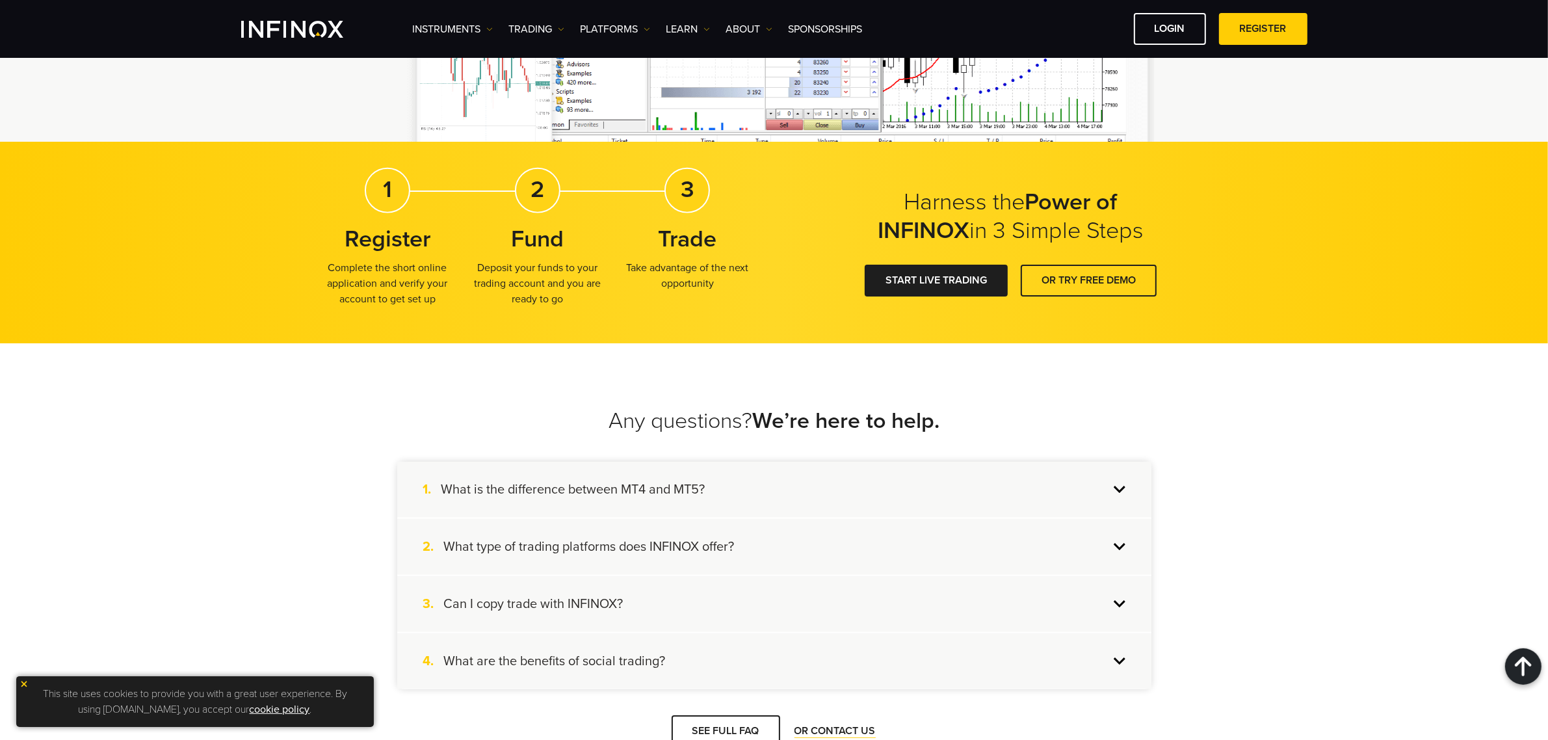
scroll to position [1458, 0]
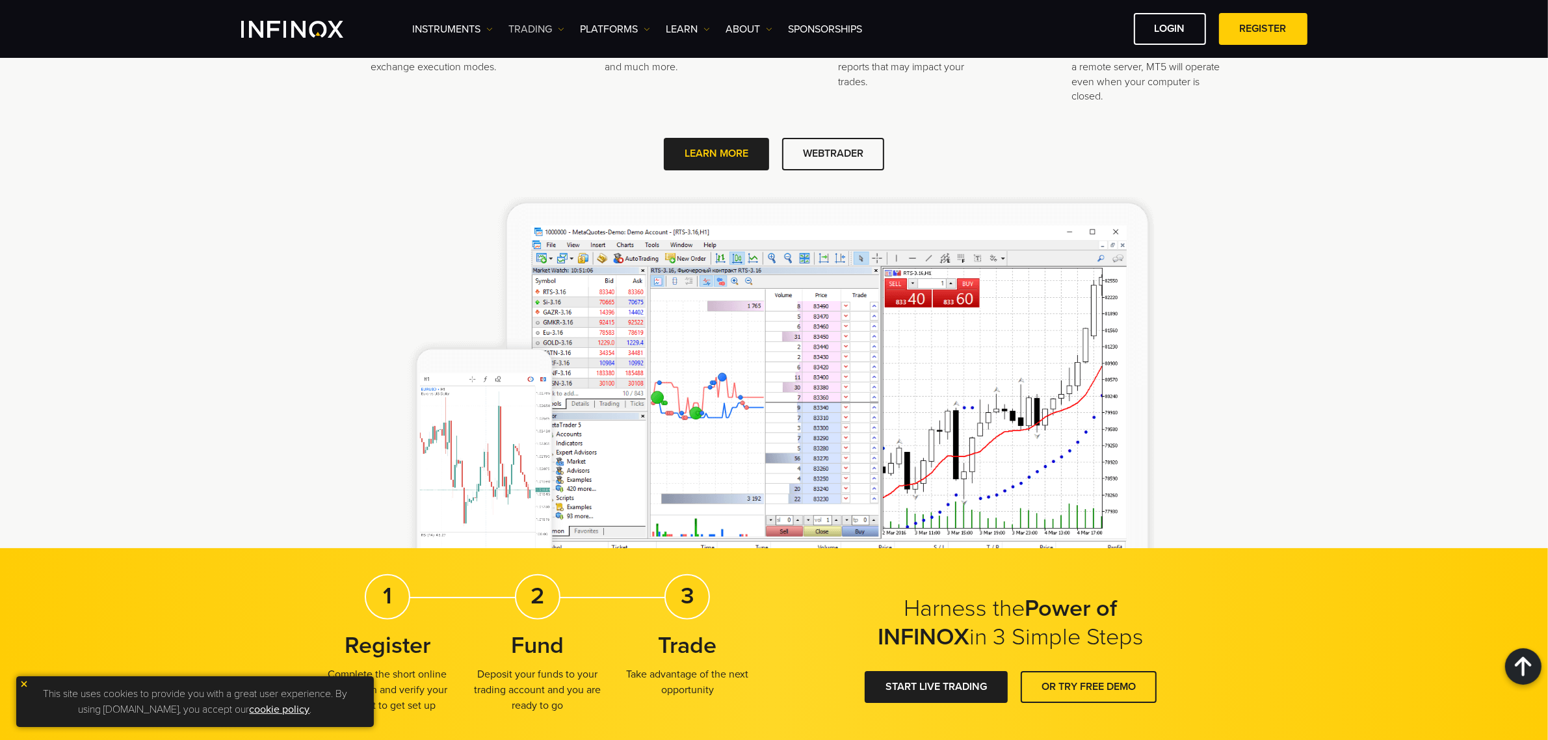
click at [549, 31] on link "TRADING" at bounding box center [536, 29] width 55 height 16
click at [622, 27] on link "PLATFORMS" at bounding box center [616, 29] width 70 height 16
click at [687, 27] on link "Learn" at bounding box center [688, 29] width 44 height 16
click at [755, 27] on link "ABOUT" at bounding box center [749, 29] width 46 height 16
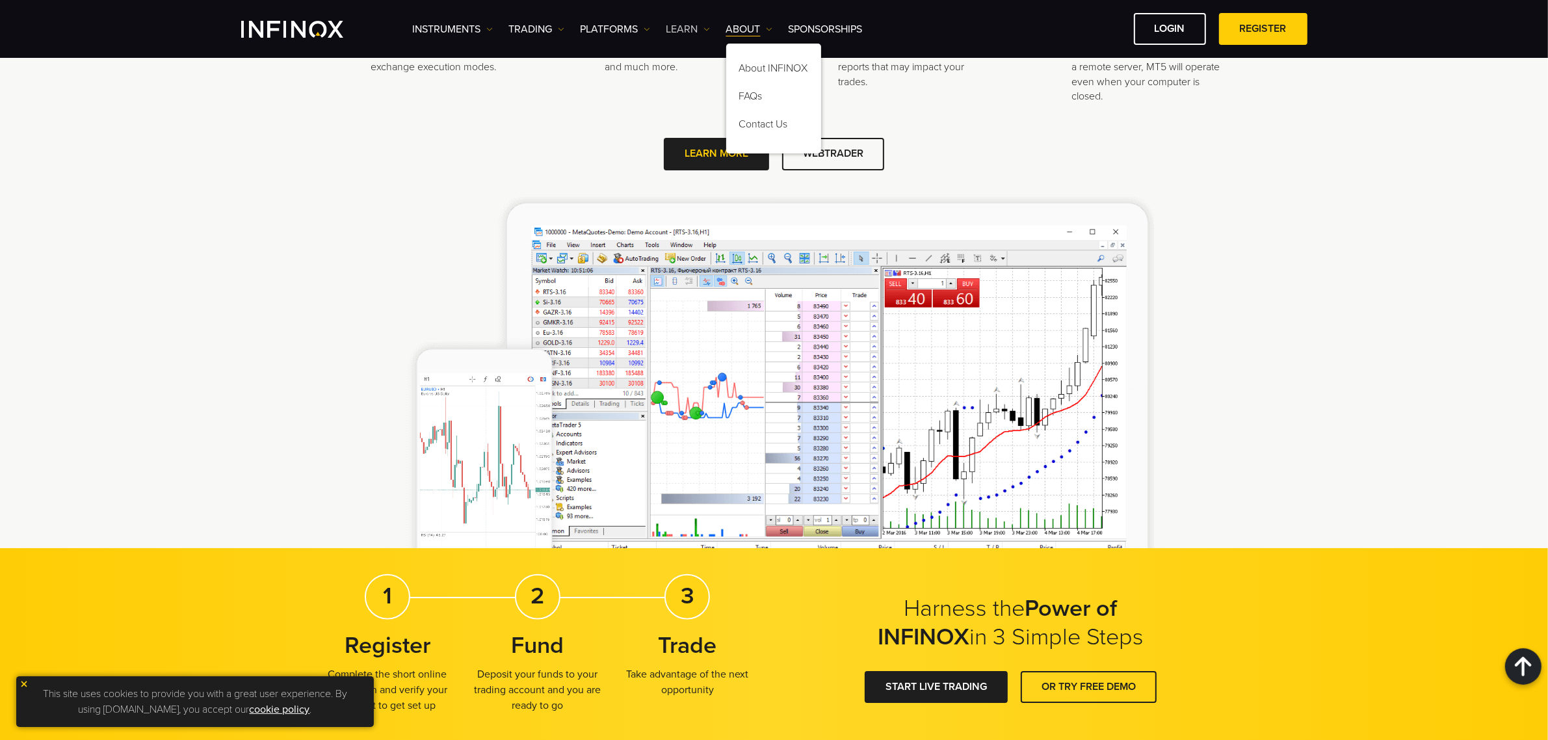
click at [679, 31] on link "Learn" at bounding box center [688, 29] width 44 height 16
click at [793, 27] on link "SPONSORSHIPS" at bounding box center [826, 29] width 74 height 16
click at [462, 33] on link "Instruments" at bounding box center [453, 29] width 80 height 16
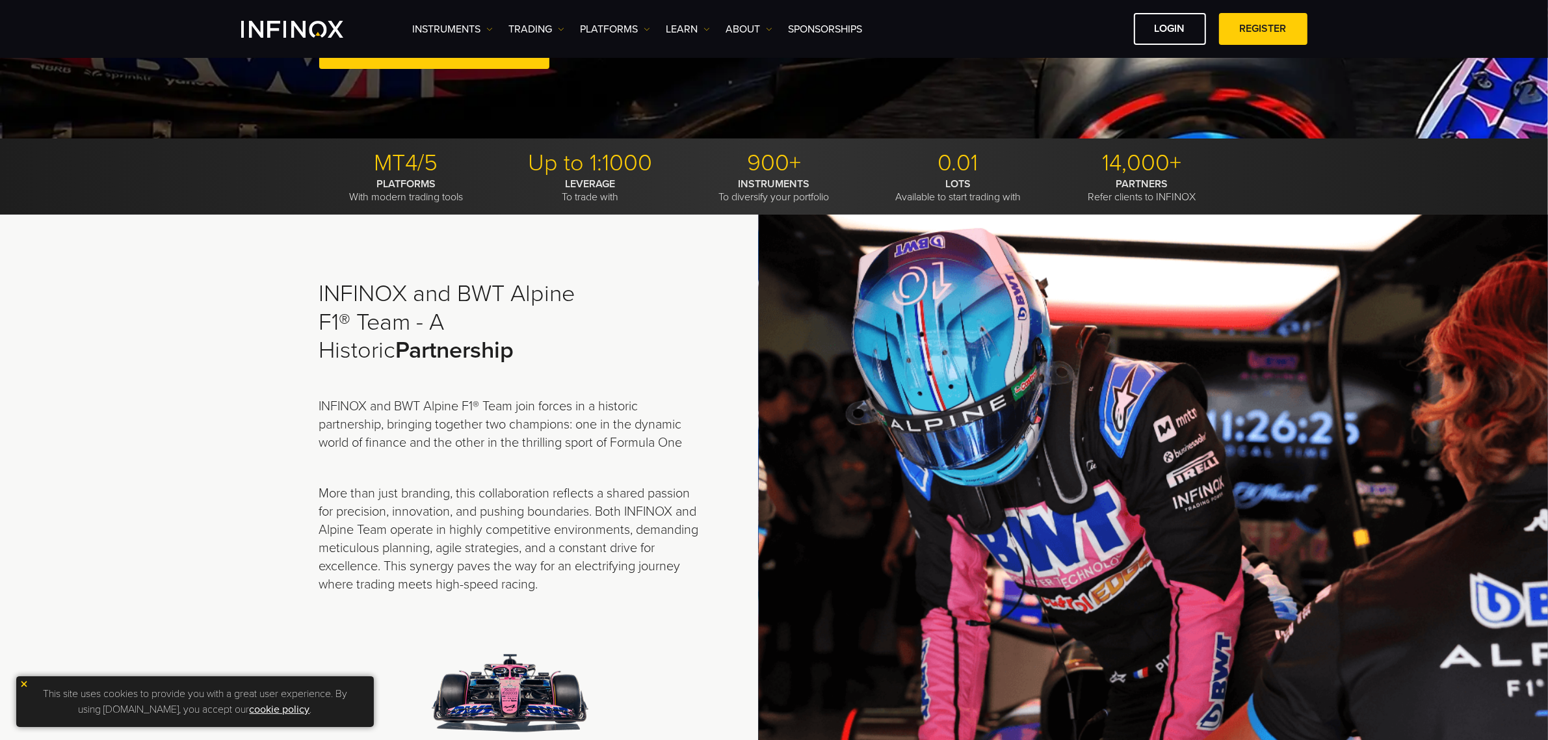
scroll to position [325, 0]
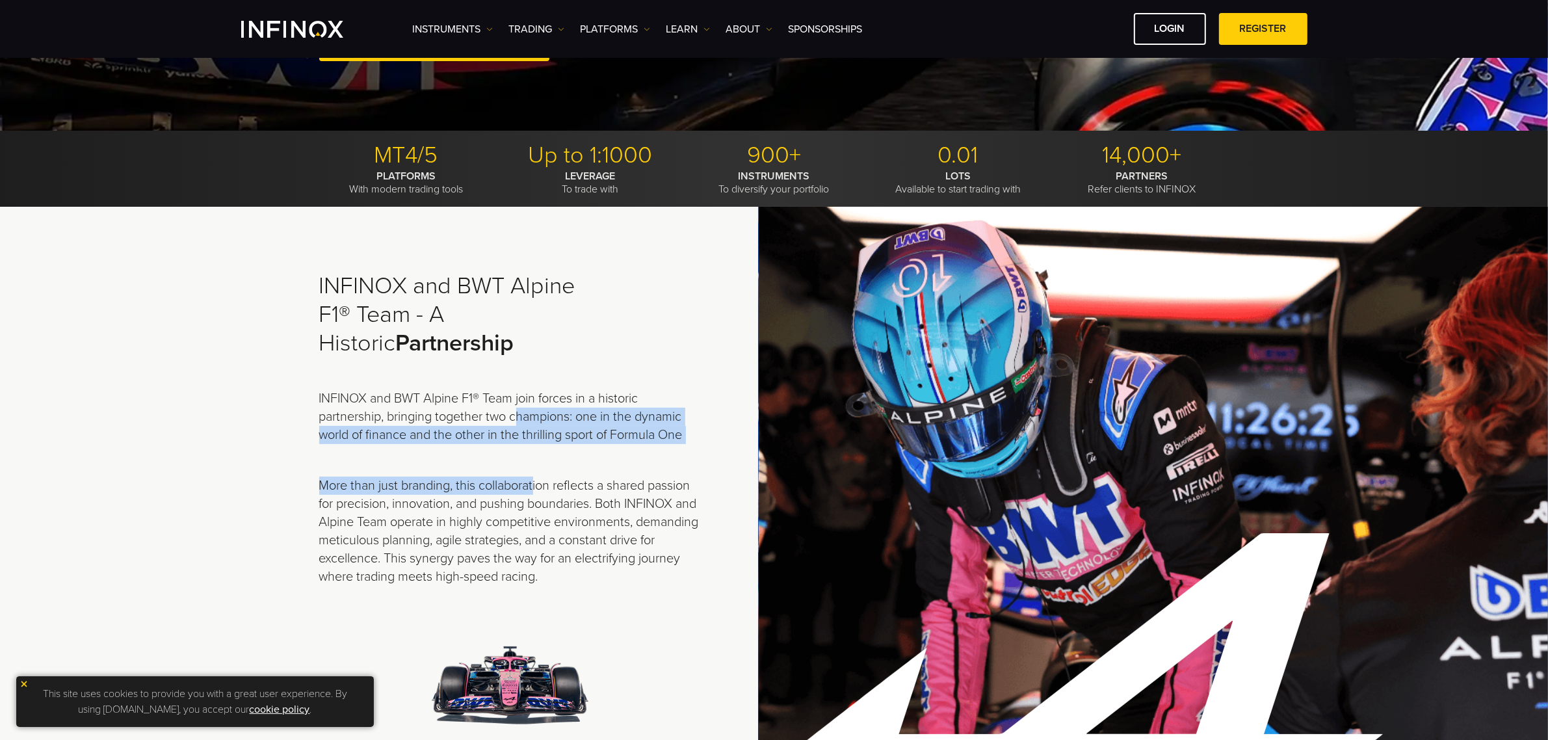
drag, startPoint x: 553, startPoint y: 475, endPoint x: 564, endPoint y: 493, distance: 21.0
click at [562, 488] on div "INFINOX and BWT Alpine F1® Team - A Historic Partnership INFINOX and BWT Alpine…" at bounding box center [510, 534] width 382 height 525
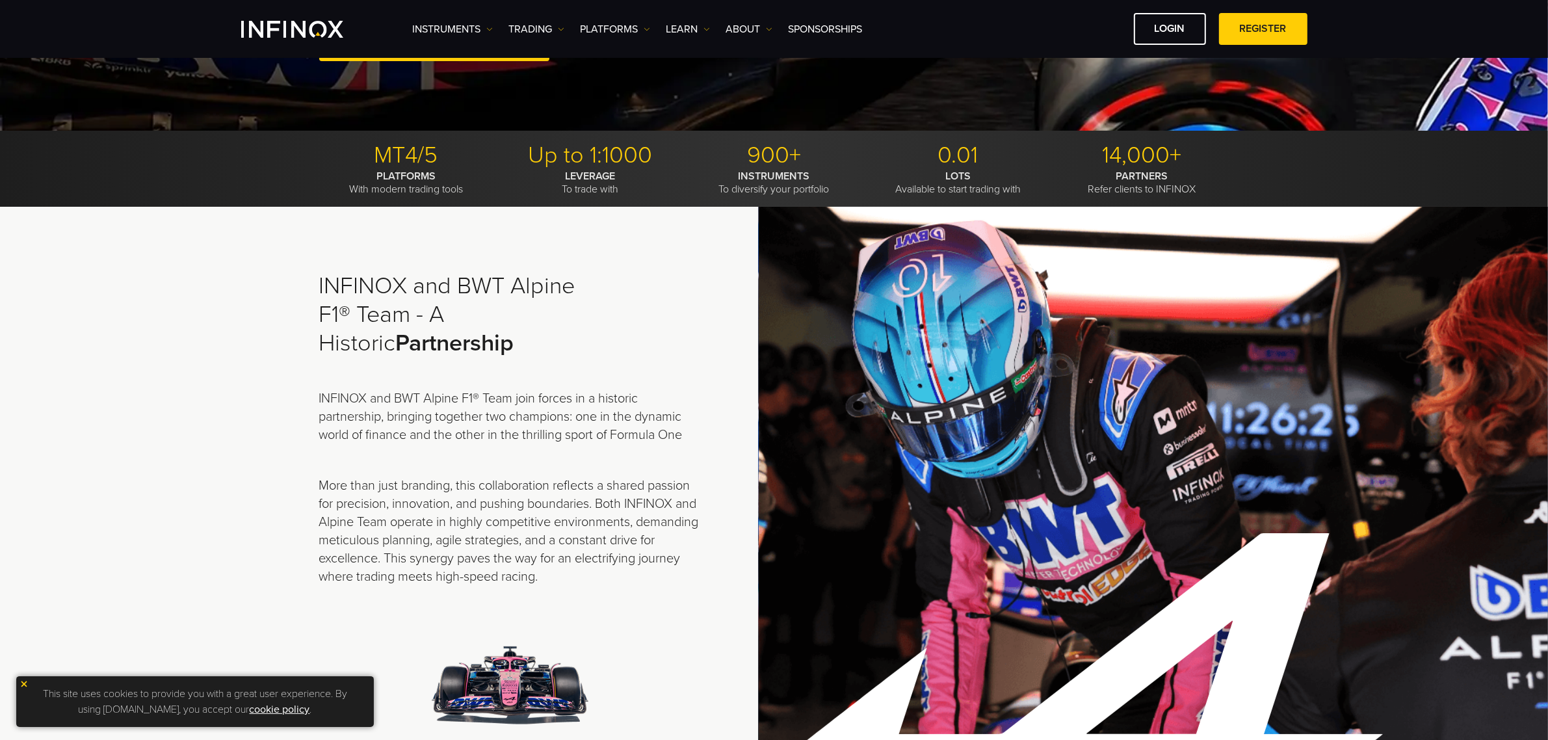
click at [549, 505] on p "More than just branding, this collaboration reflects a shared passion for preci…" at bounding box center [510, 531] width 382 height 109
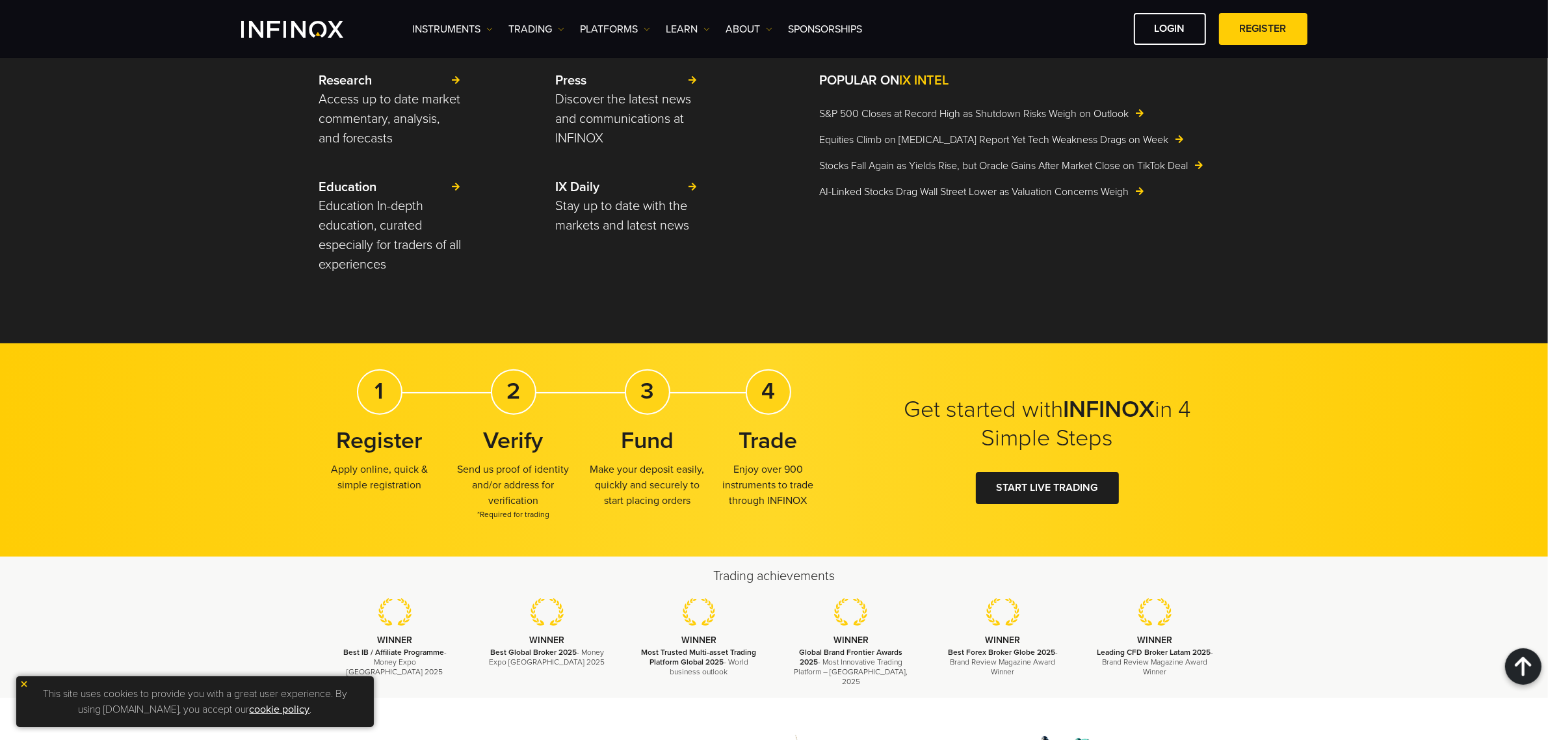
scroll to position [1757, 0]
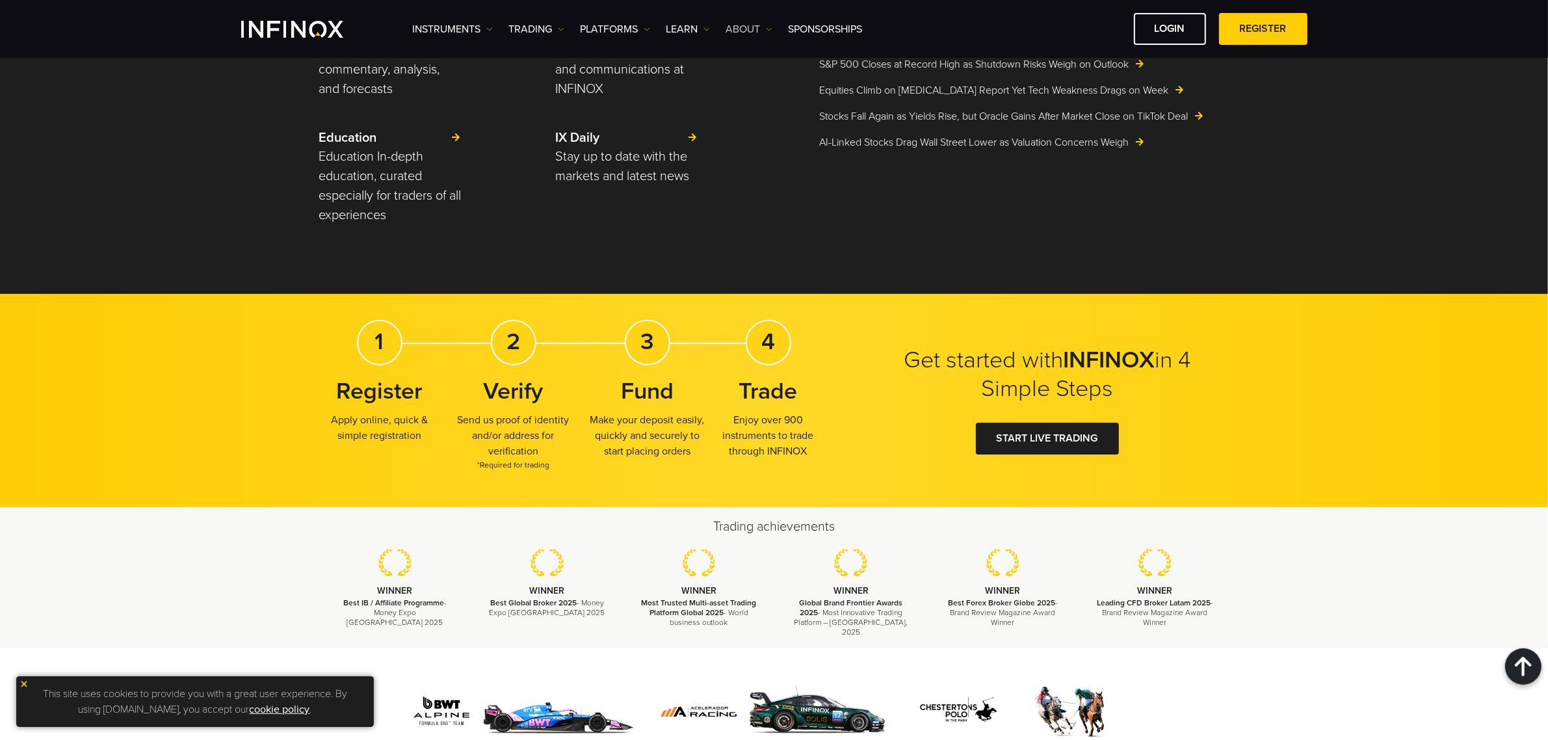
click at [739, 34] on link "ABOUT" at bounding box center [749, 29] width 46 height 16
click at [748, 65] on link "About INFINOX" at bounding box center [773, 71] width 95 height 28
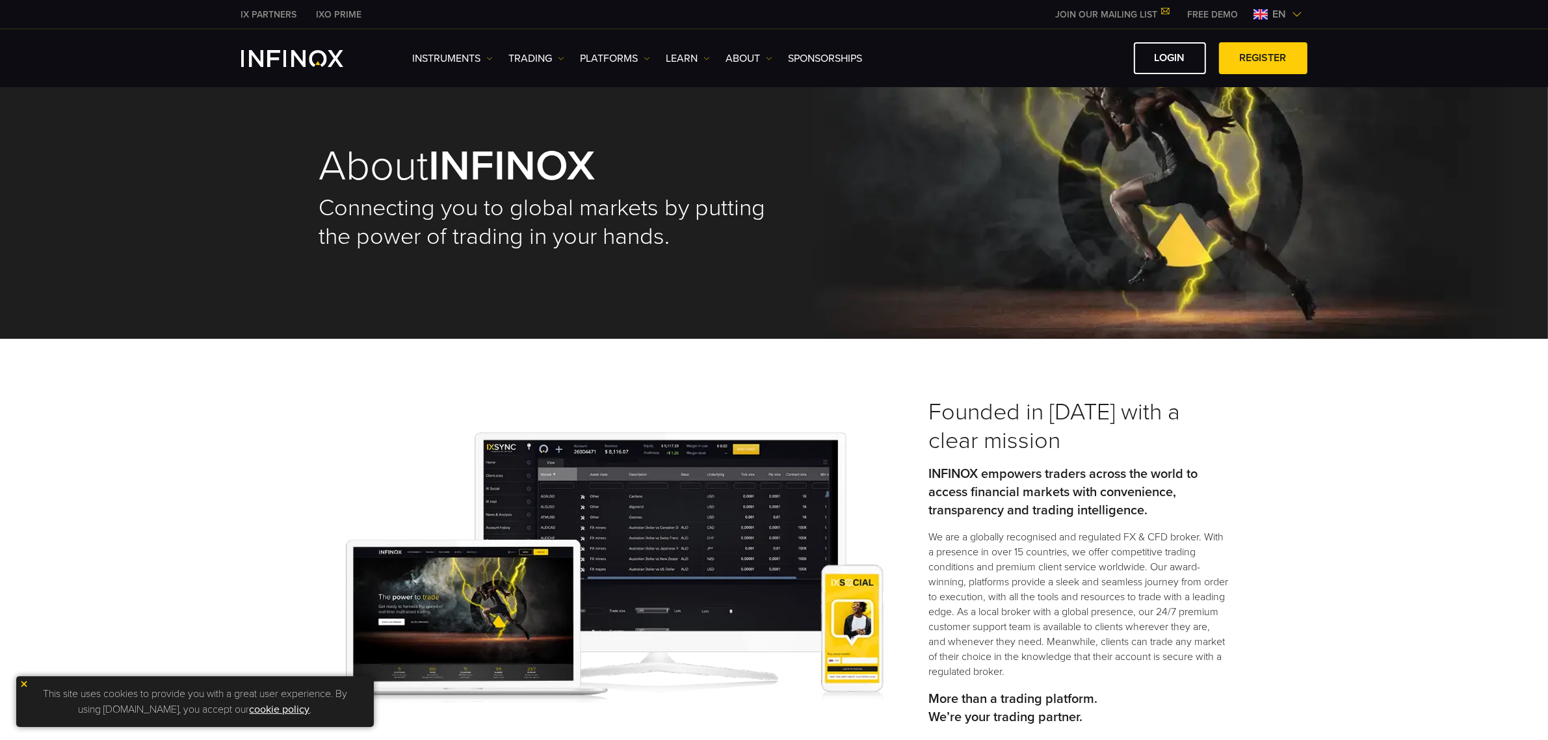
scroll to position [81, 0]
